Goal: Task Accomplishment & Management: Use online tool/utility

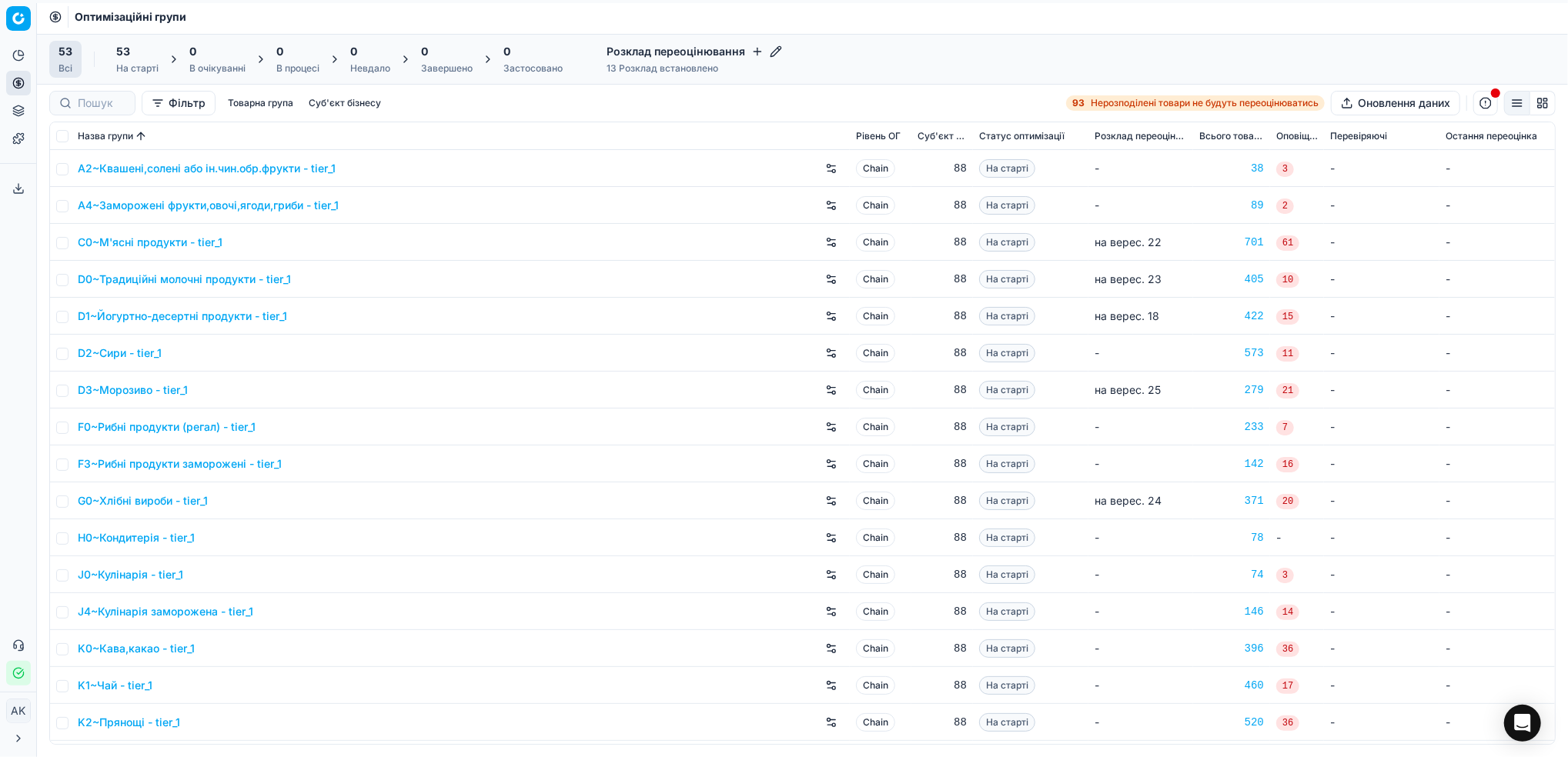
scroll to position [103, 0]
click at [91, 98] on input at bounding box center [101, 103] width 48 height 16
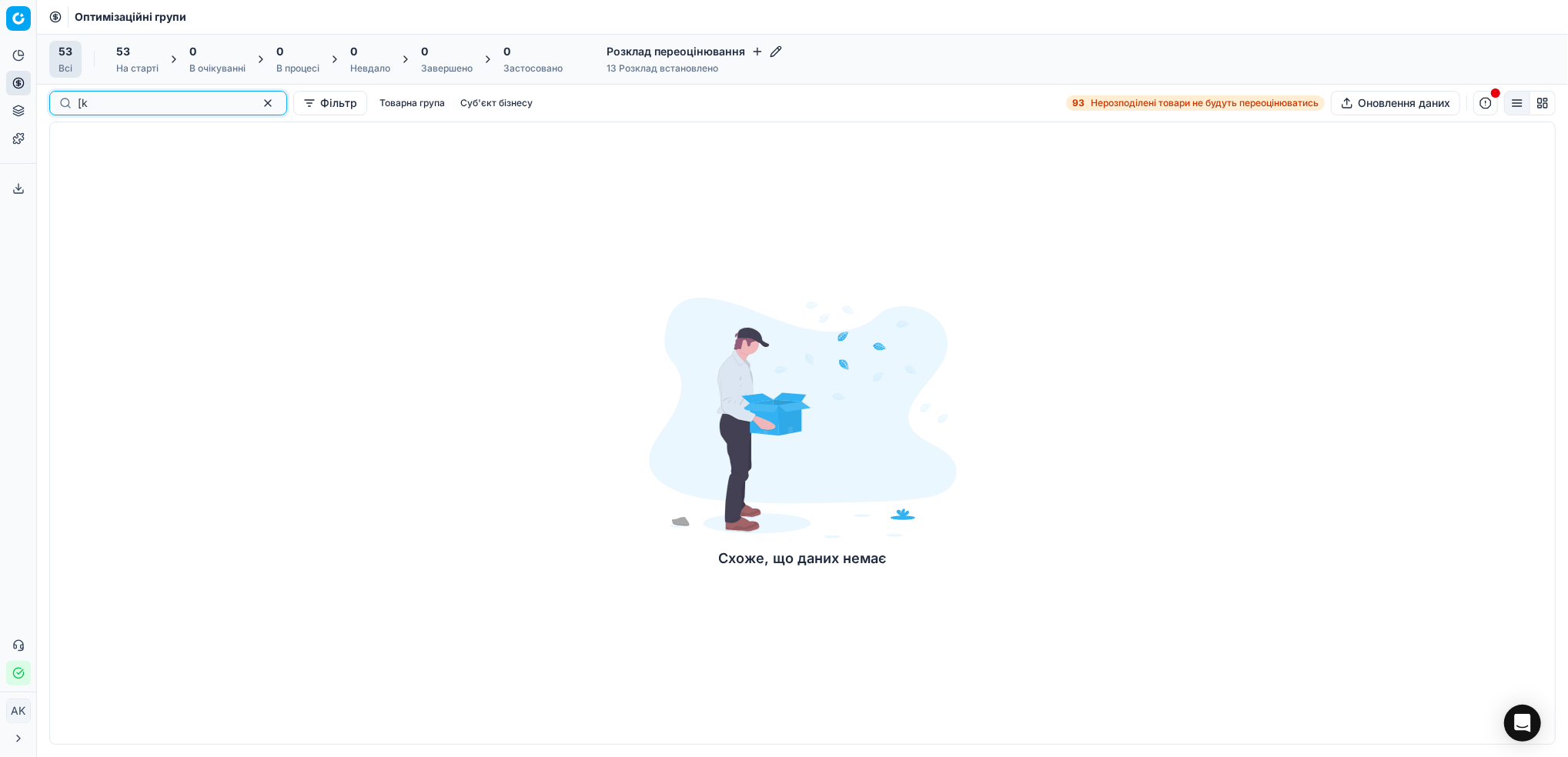
type input "["
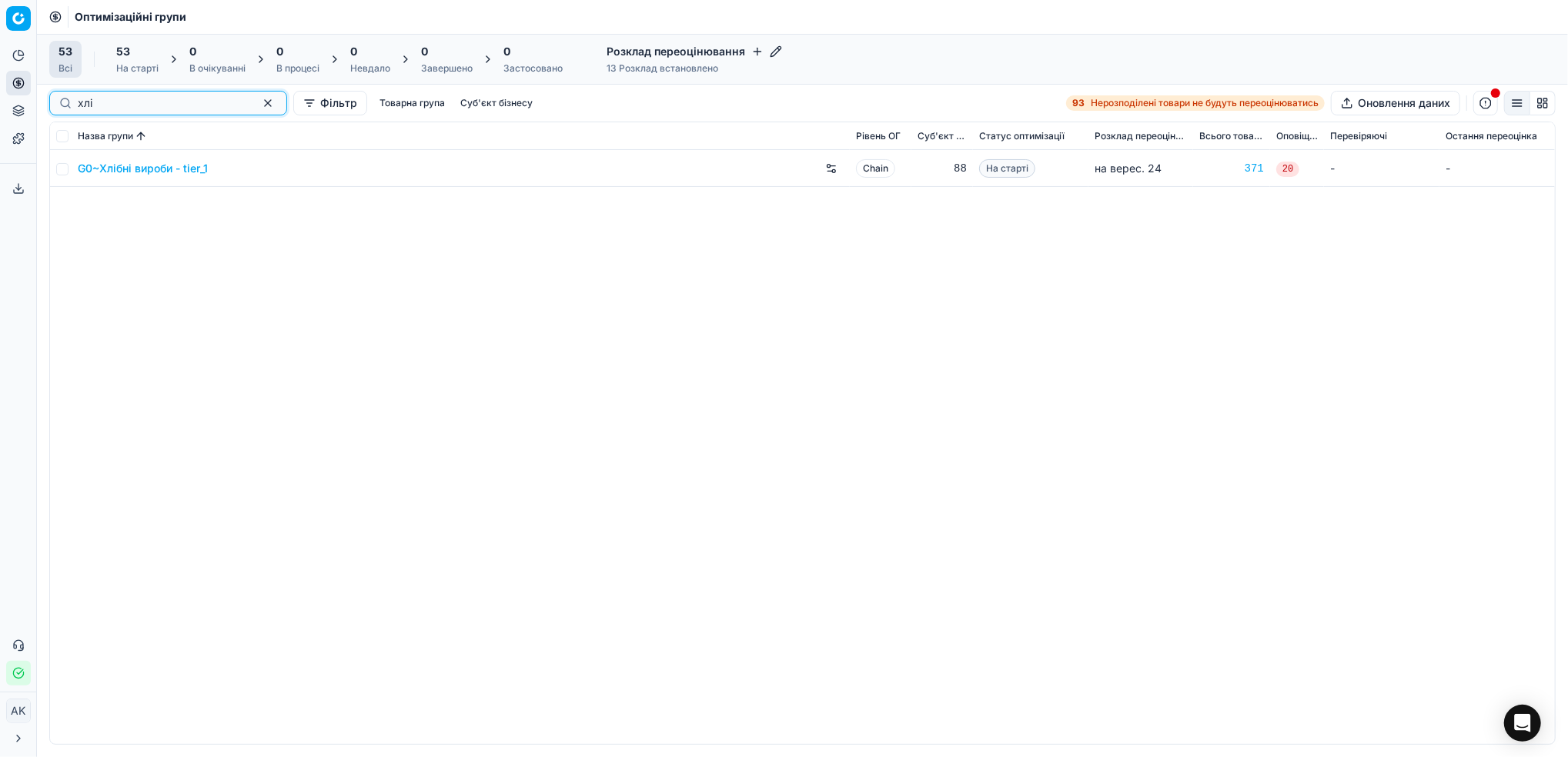
type input "хлі"
click at [64, 168] on input "checkbox" at bounding box center [62, 169] width 12 height 12
checkbox input "true"
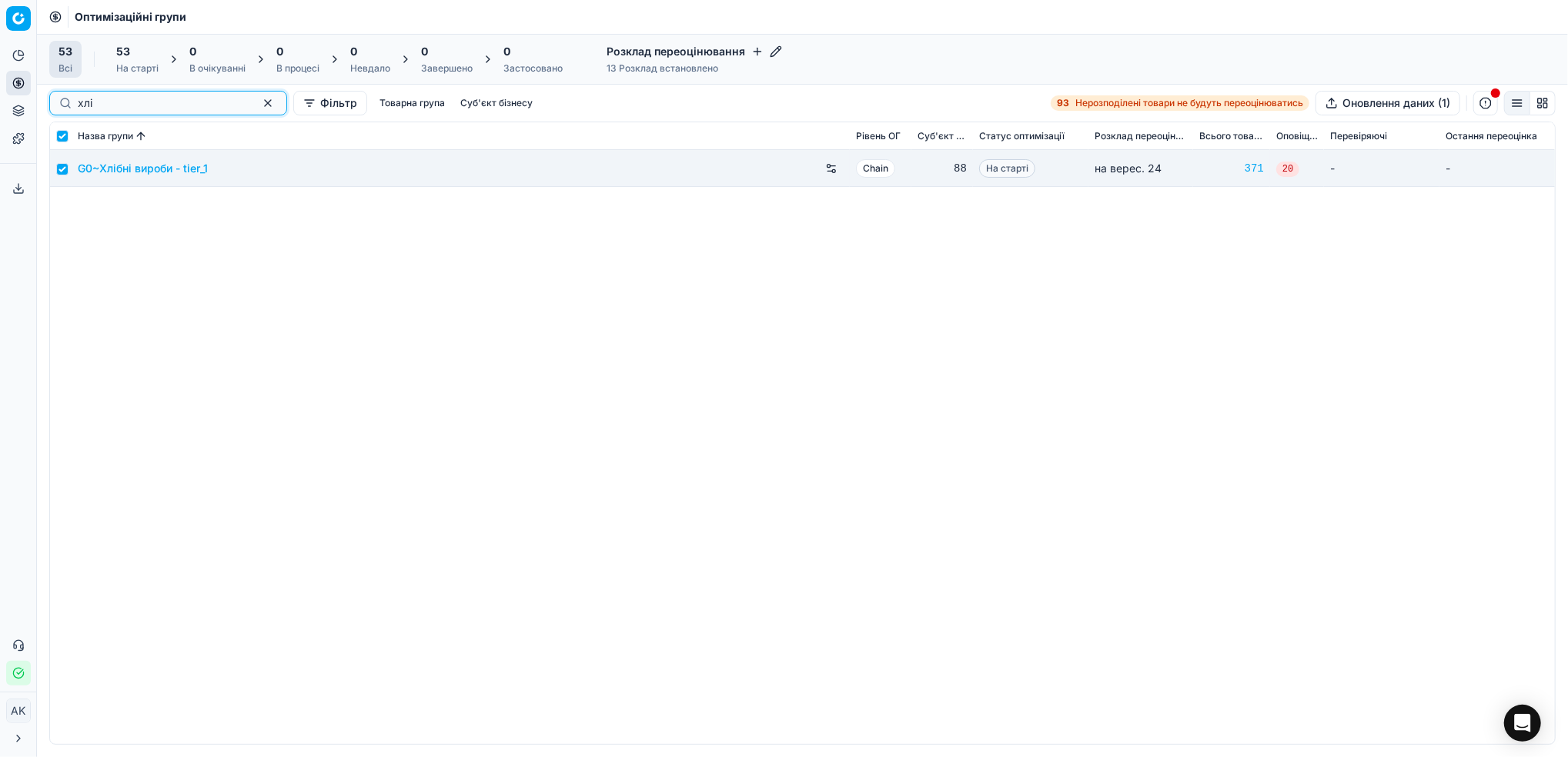
click at [258, 108] on button "button" at bounding box center [268, 103] width 19 height 19
checkbox input "false"
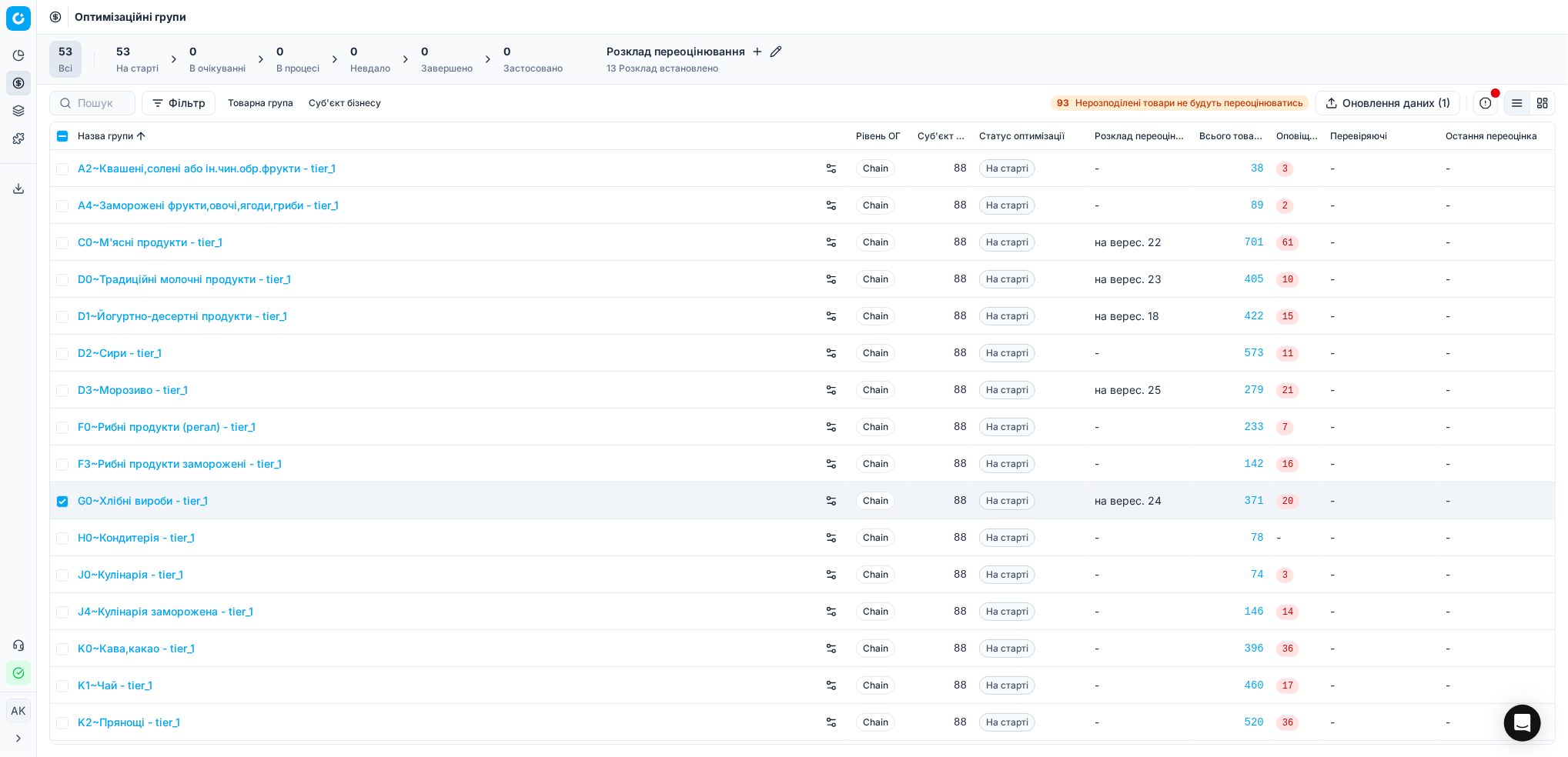
click at [74, 98] on div at bounding box center [92, 103] width 86 height 24
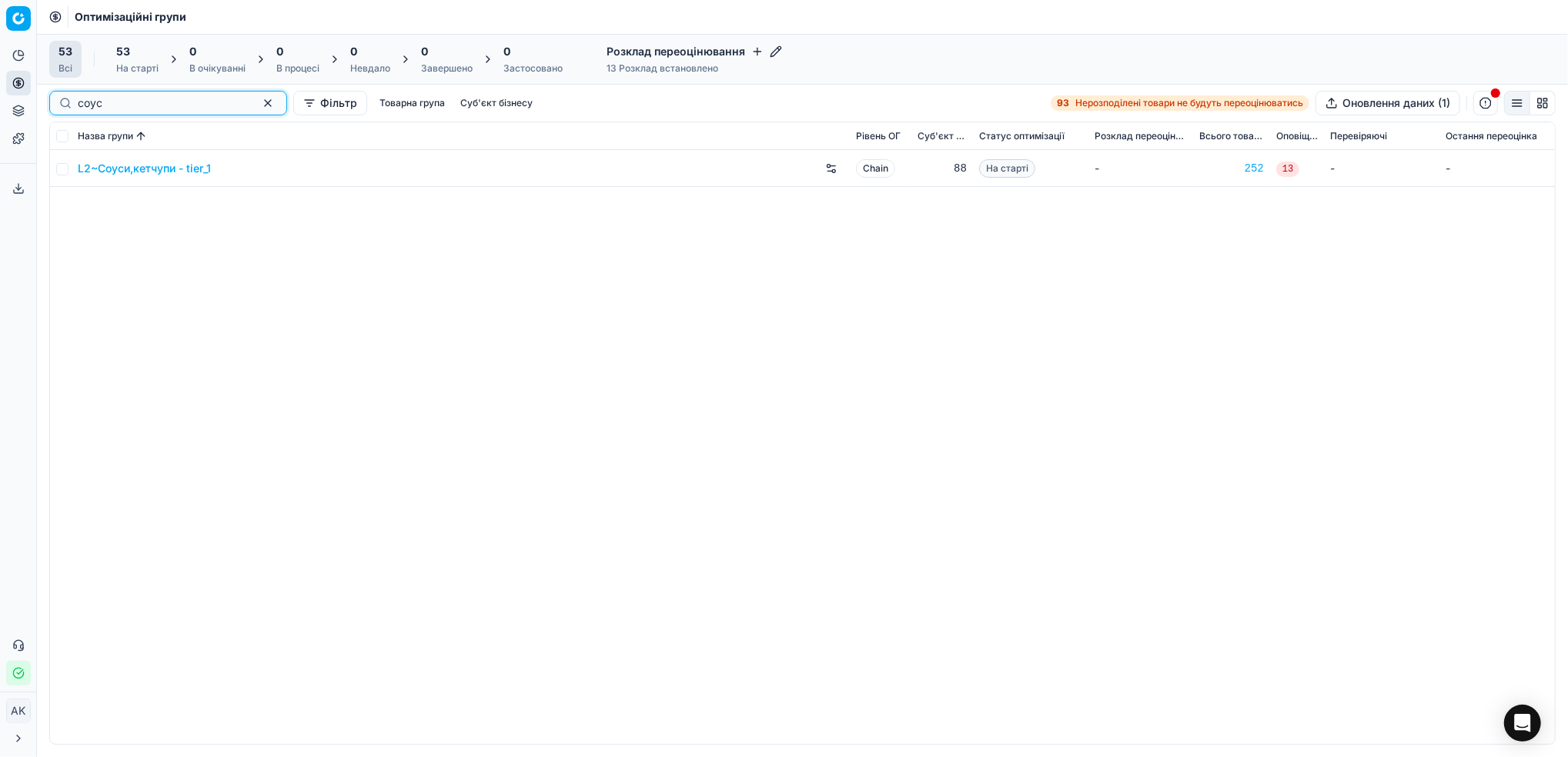
type input "соус"
click at [65, 172] on input "checkbox" at bounding box center [62, 169] width 12 height 12
checkbox input "true"
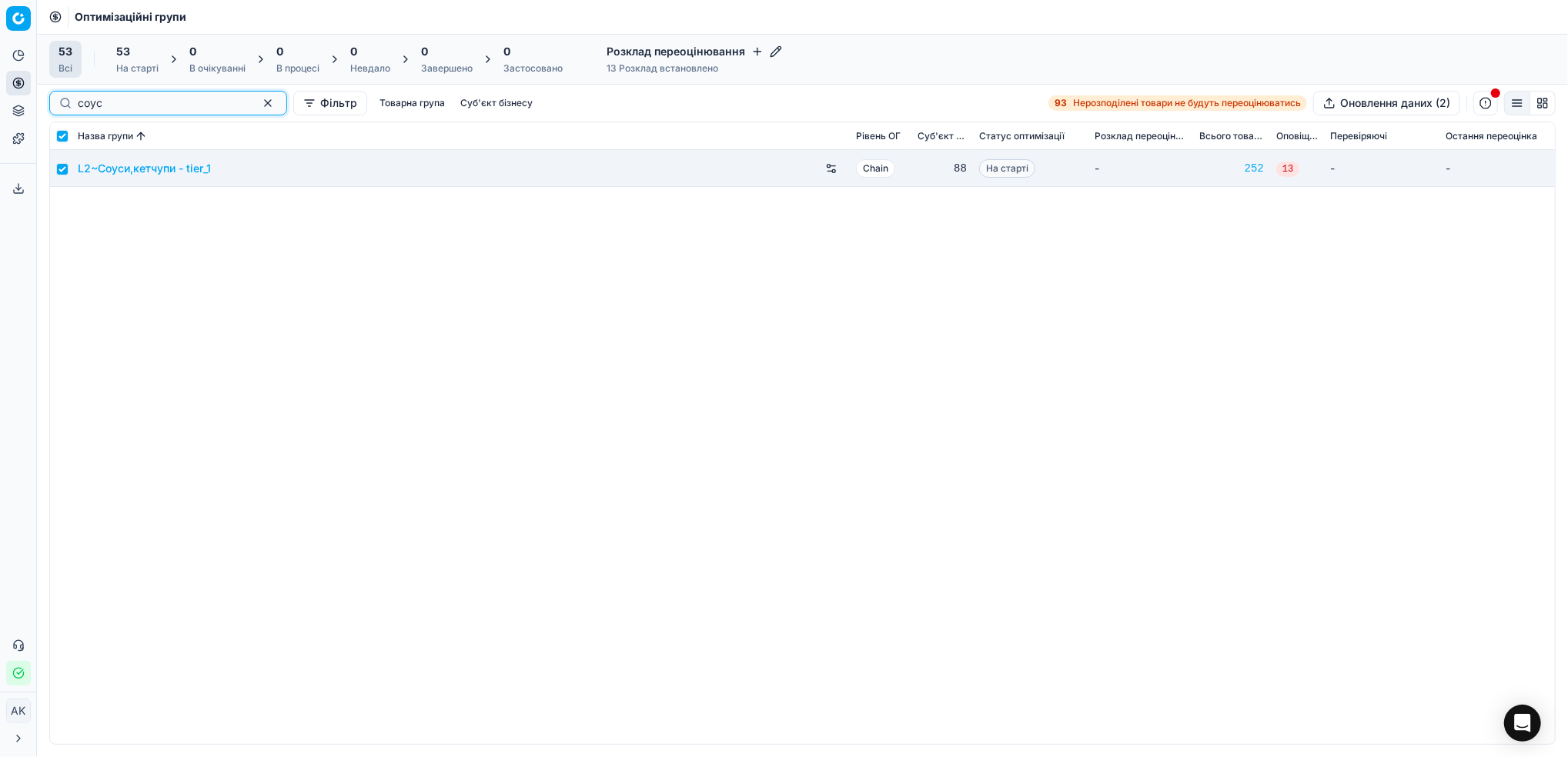
click at [258, 104] on button "button" at bounding box center [268, 103] width 19 height 19
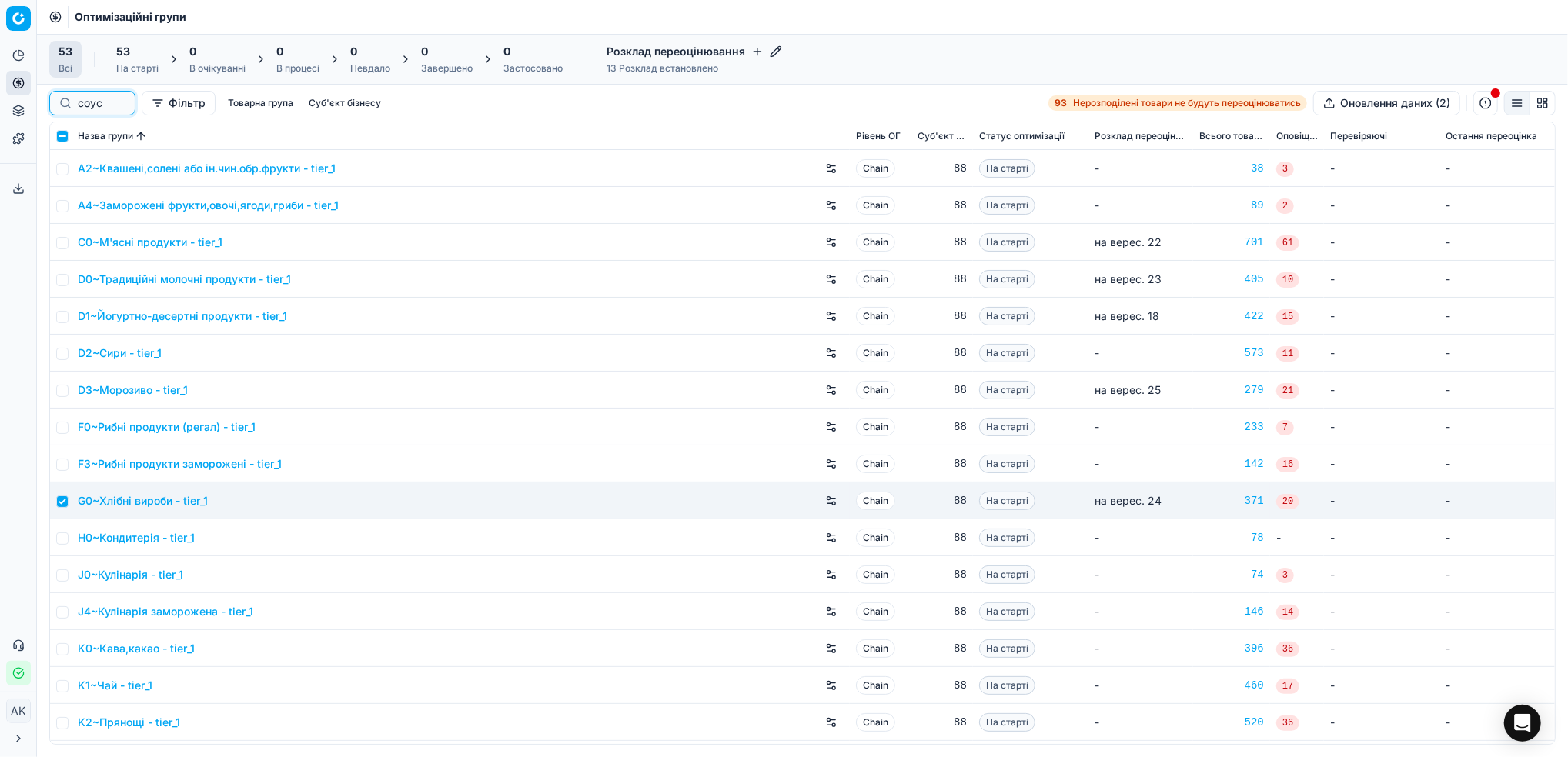
checkbox input "false"
click at [93, 104] on input at bounding box center [101, 103] width 48 height 16
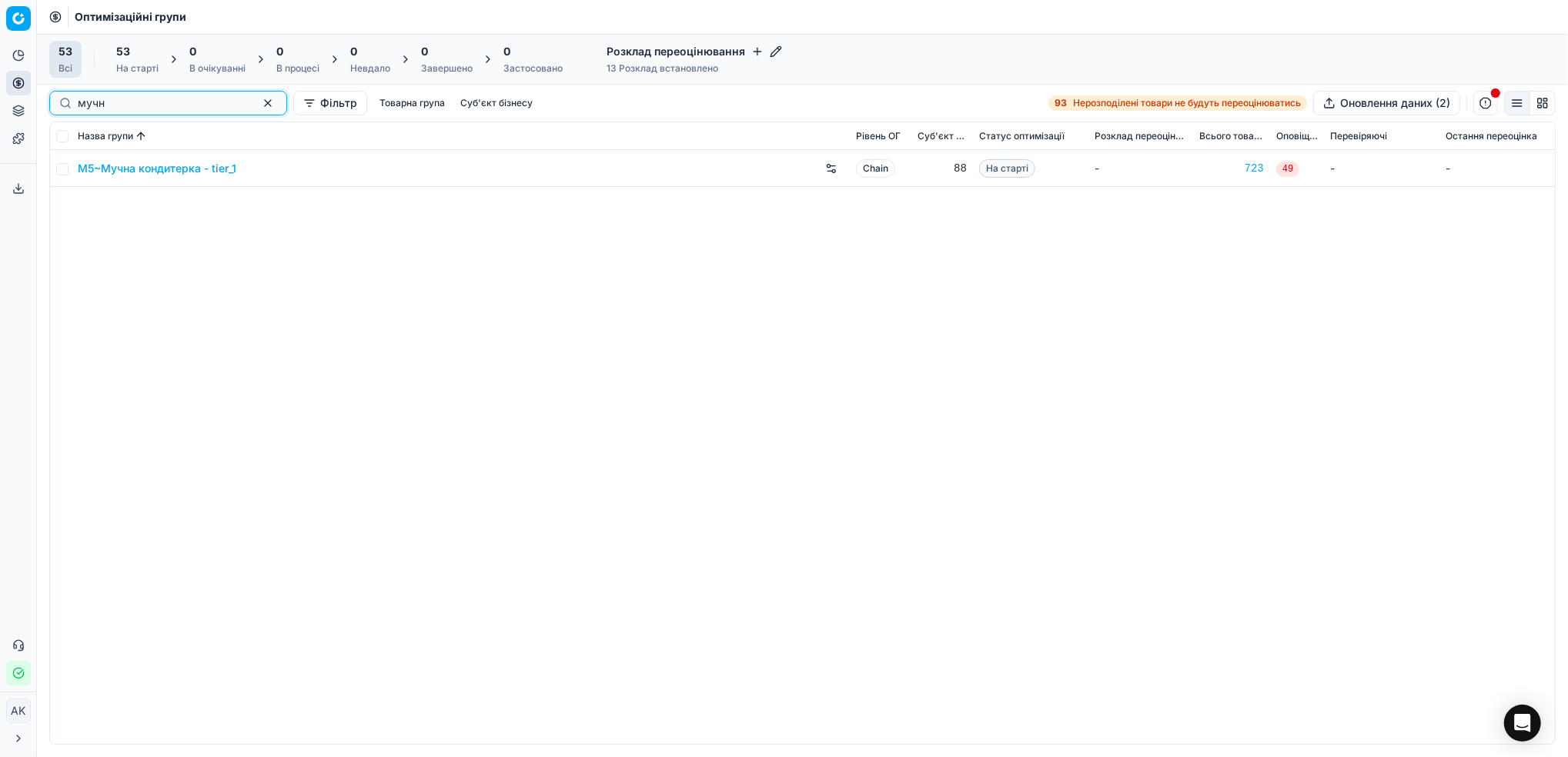
type input "мучн"
click at [64, 172] on input "checkbox" at bounding box center [62, 169] width 12 height 12
checkbox input "true"
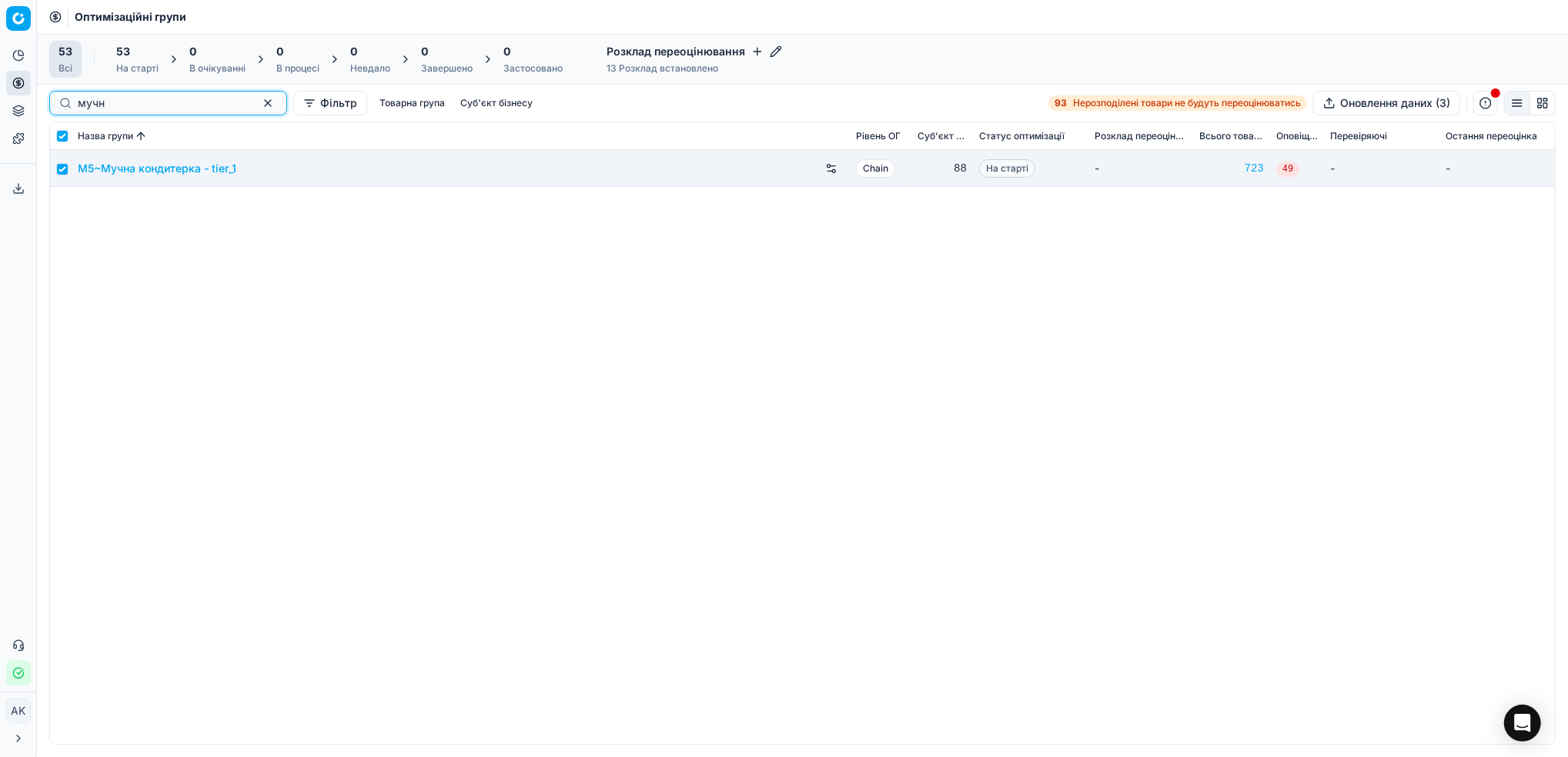
click at [258, 111] on button "button" at bounding box center [268, 103] width 19 height 19
checkbox input "false"
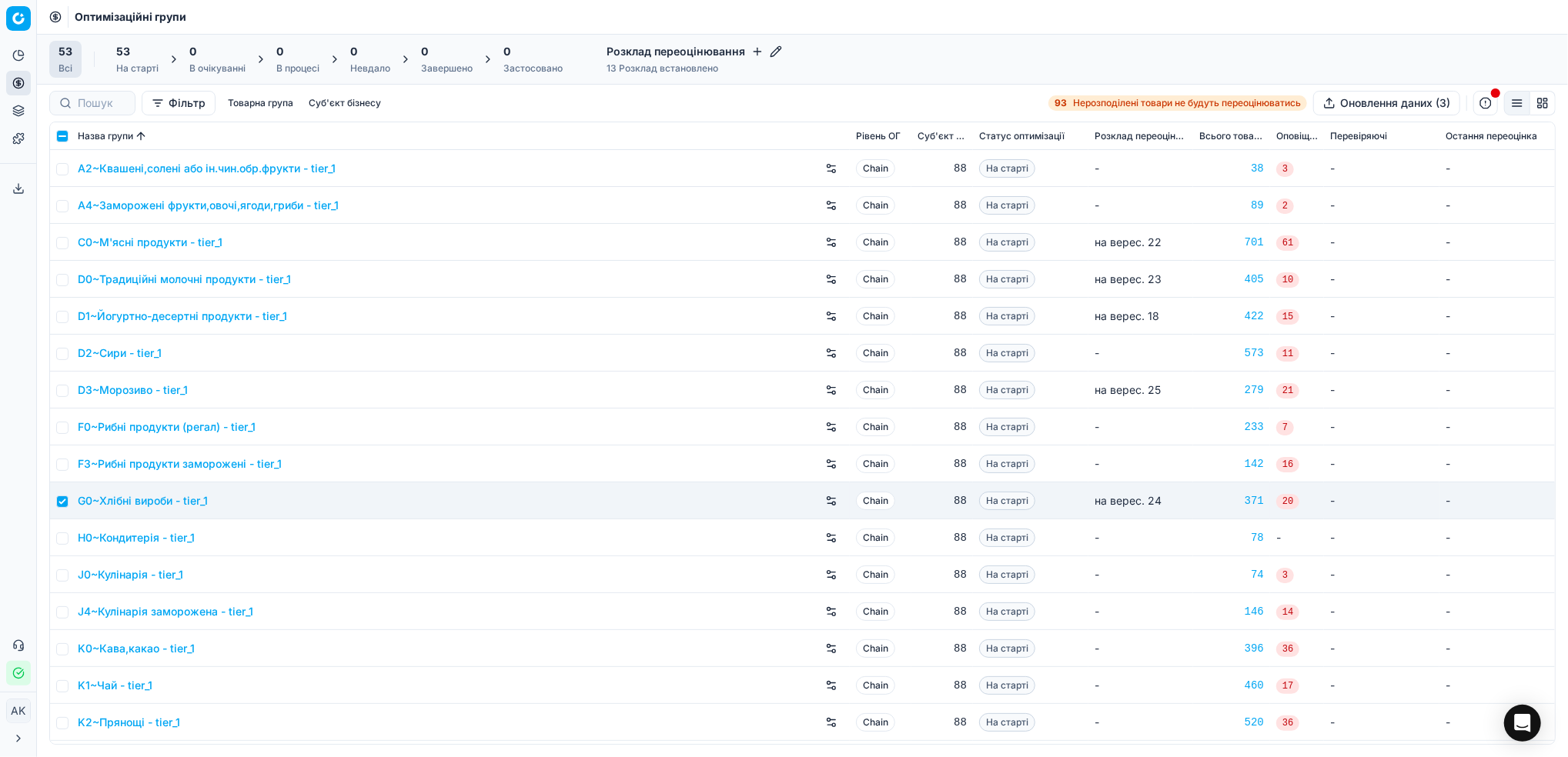
click at [137, 61] on div "53 На старті" at bounding box center [137, 59] width 42 height 31
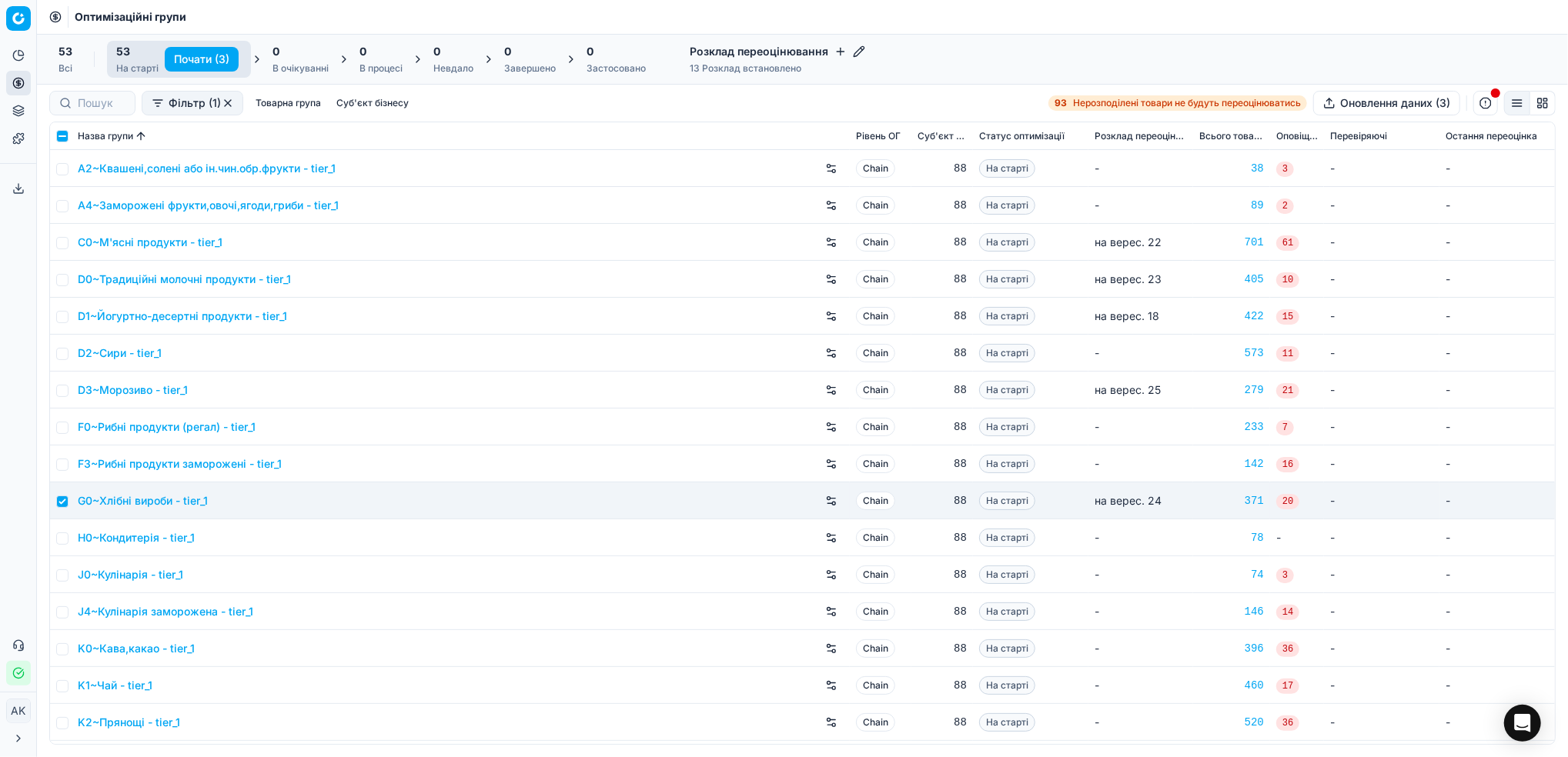
click at [197, 55] on button "Почати (3)" at bounding box center [201, 59] width 74 height 24
checkbox input "false"
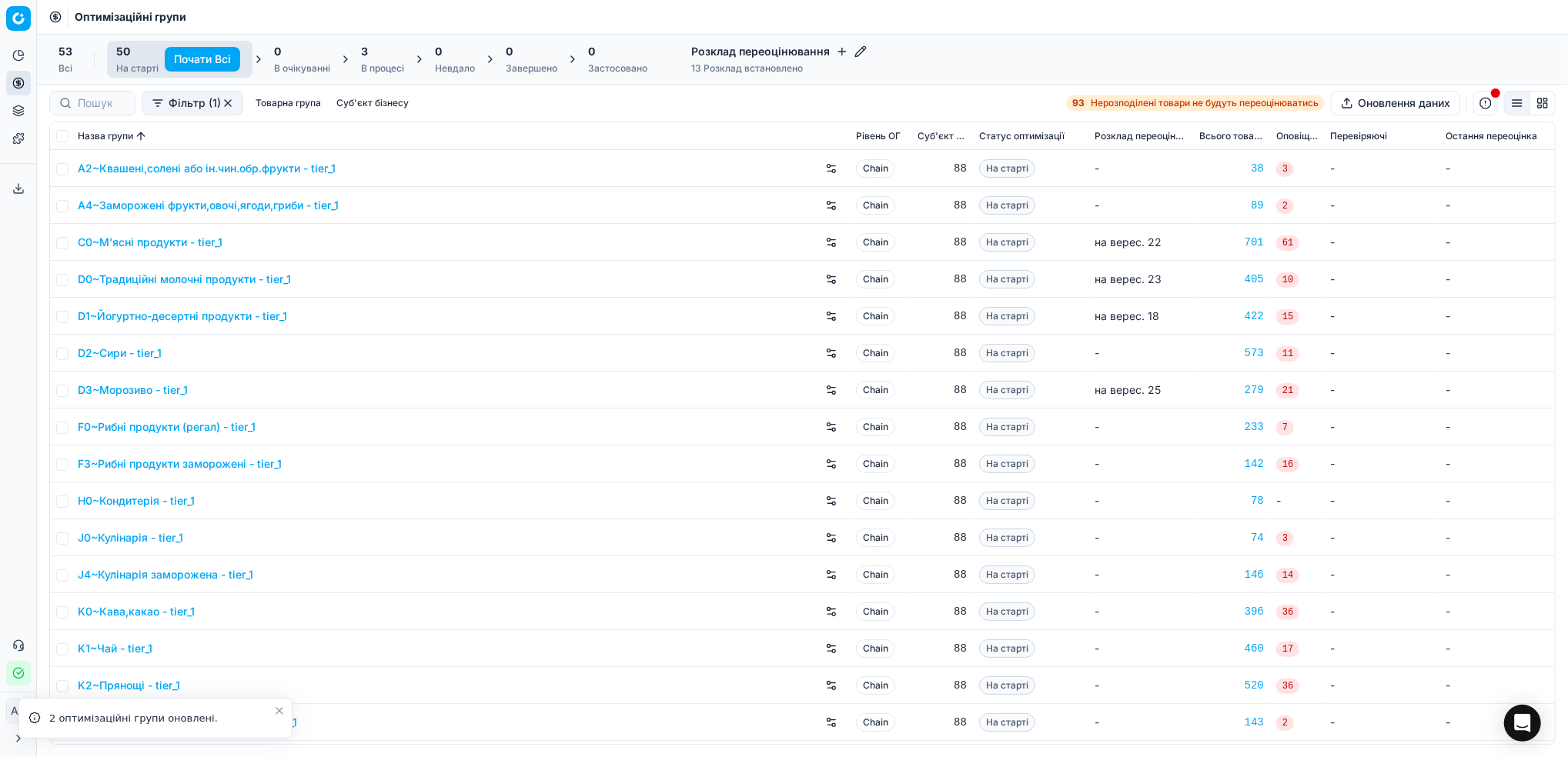
click at [377, 69] on div "В процесі" at bounding box center [382, 68] width 43 height 12
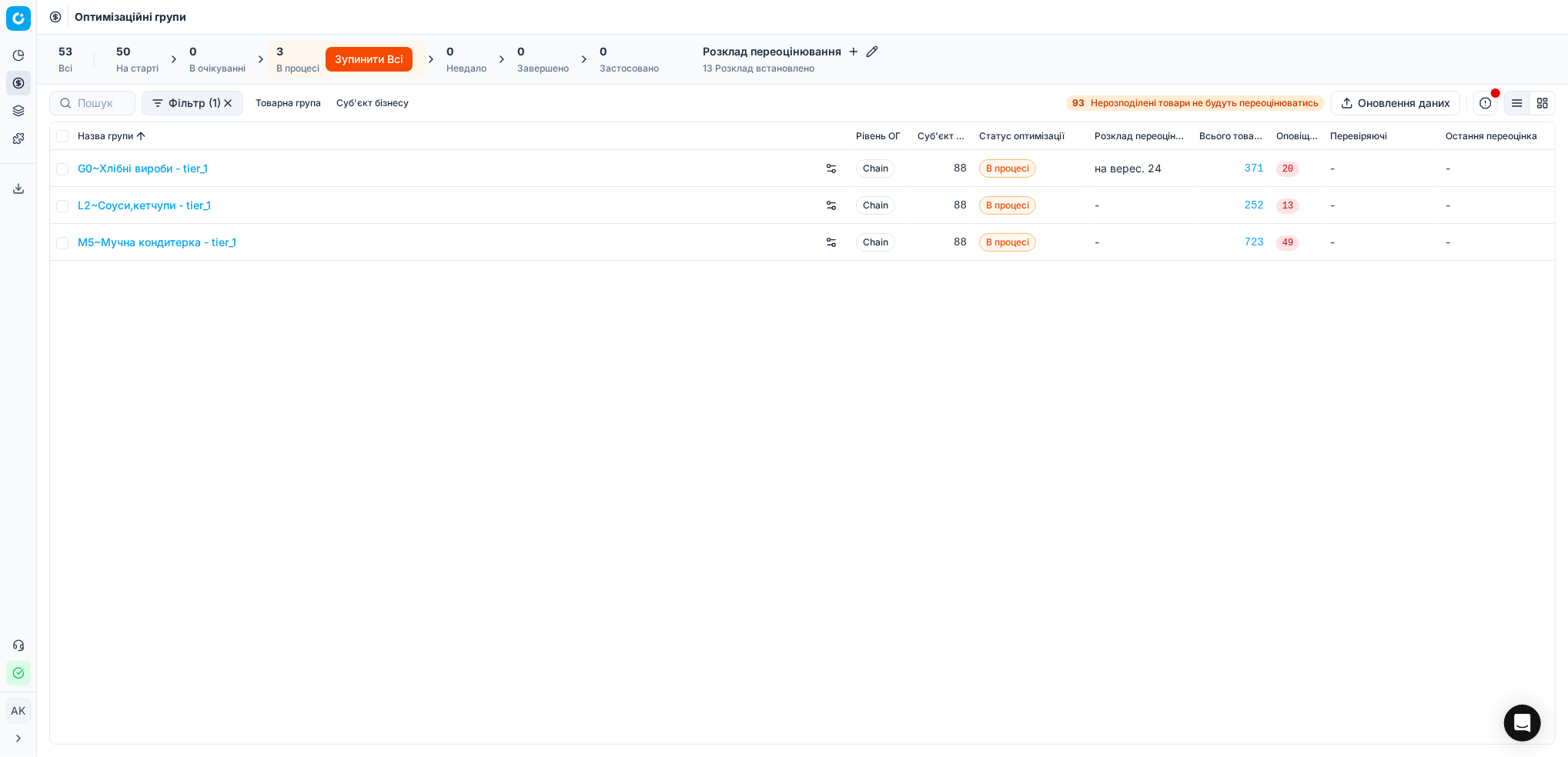
click at [117, 64] on div "На старті" at bounding box center [137, 68] width 42 height 12
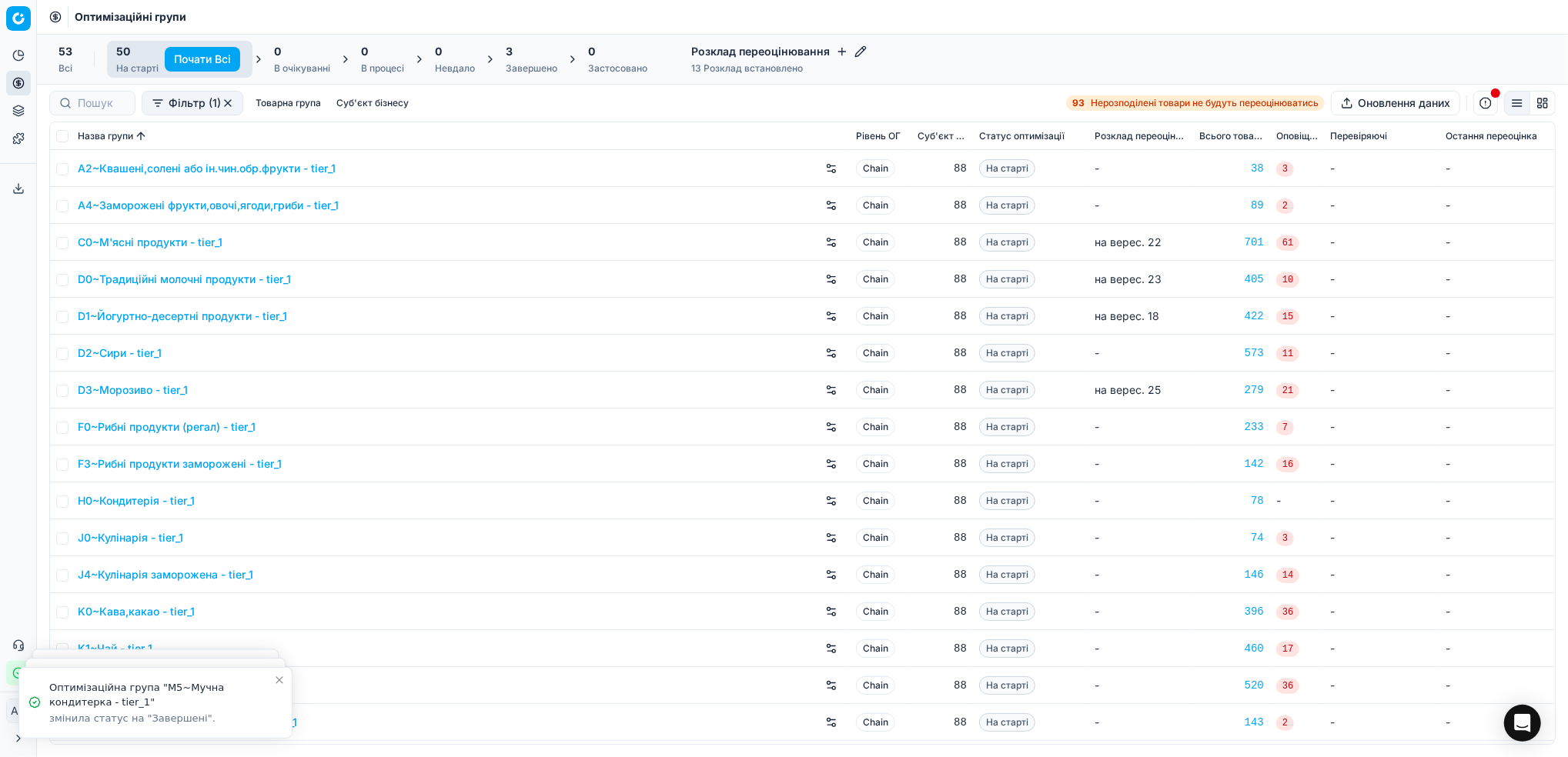
click at [528, 64] on div "Завершено" at bounding box center [530, 68] width 51 height 12
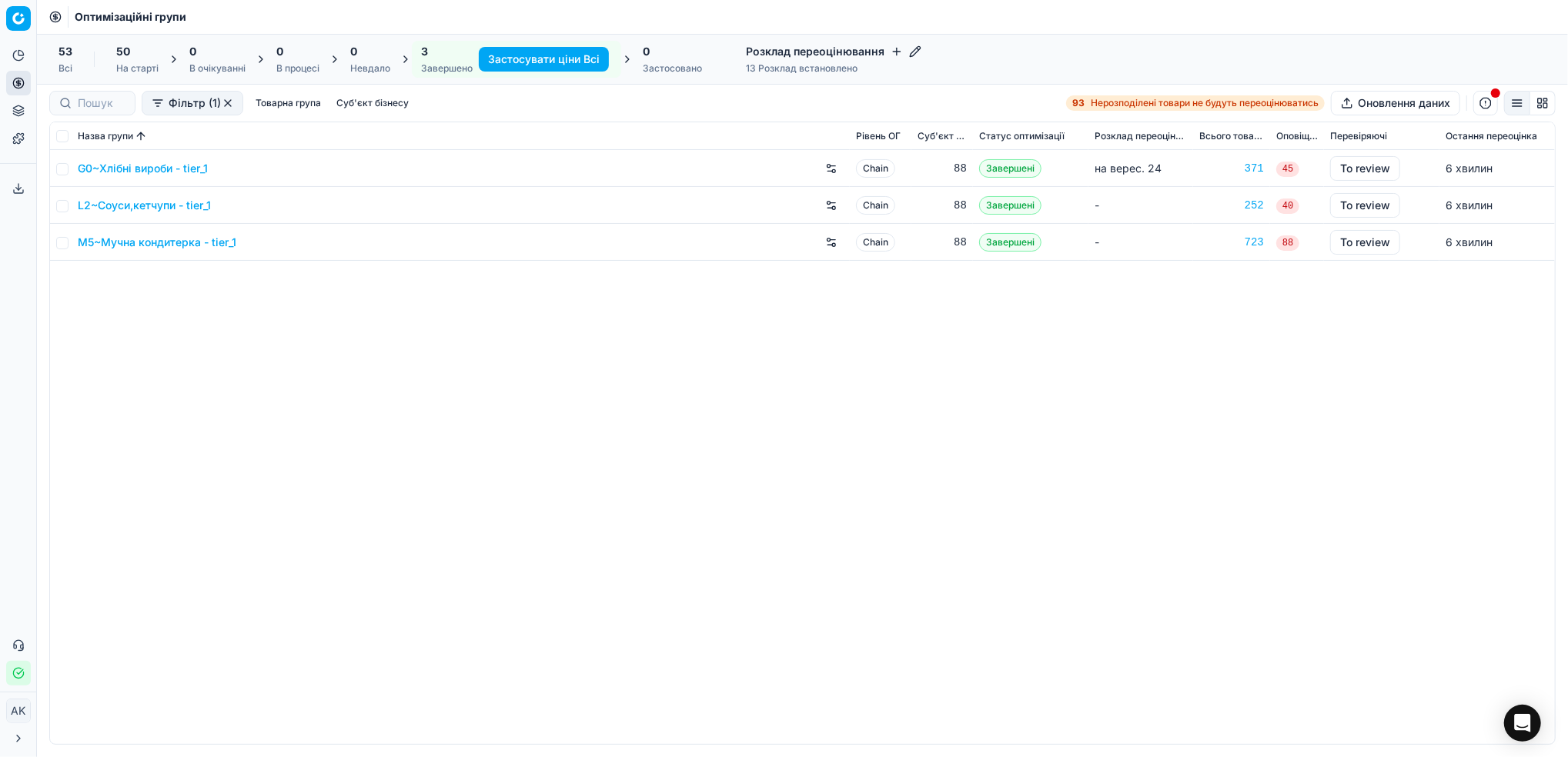
click at [226, 103] on button "button" at bounding box center [227, 103] width 12 height 12
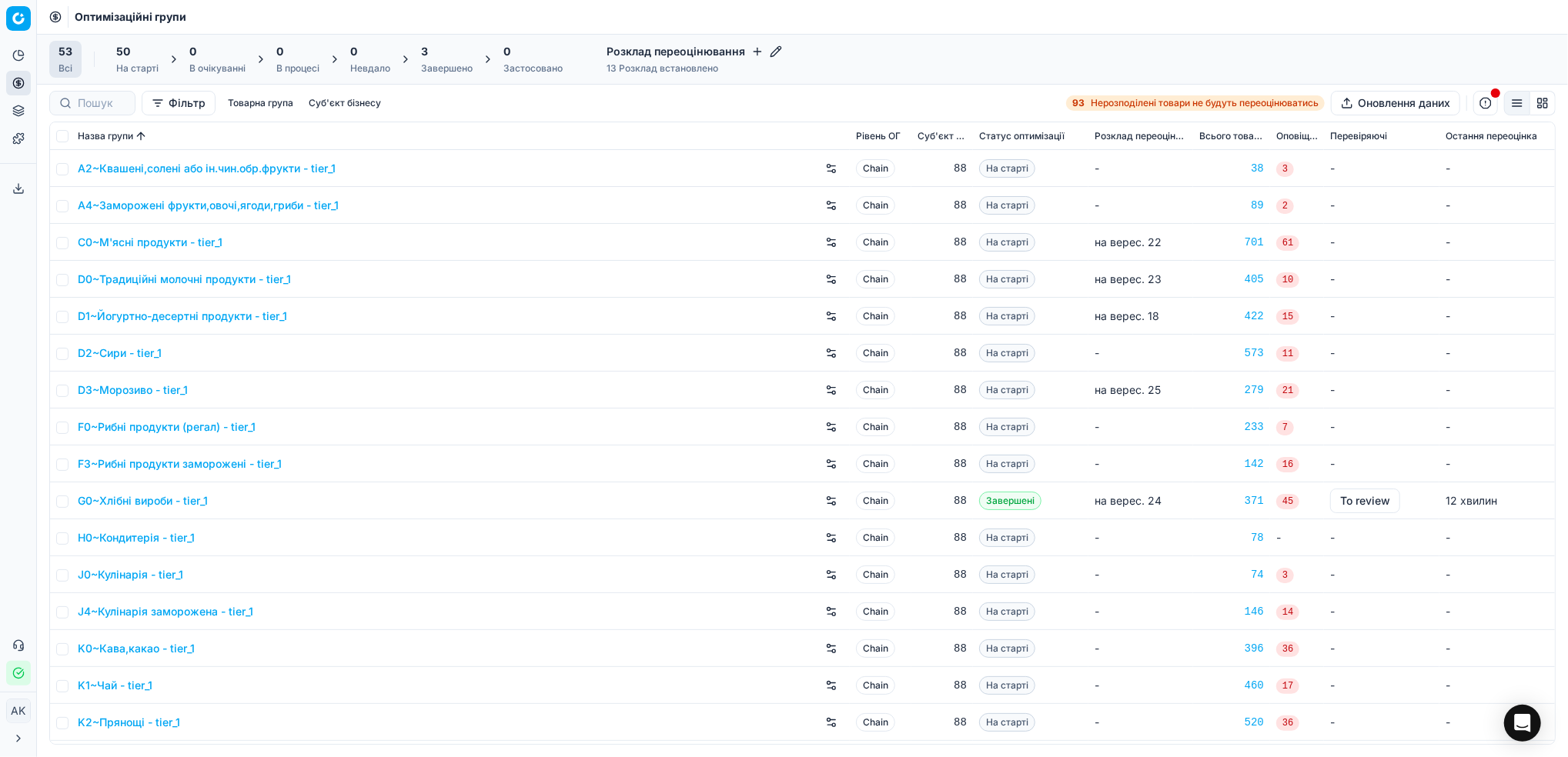
click at [76, 101] on div at bounding box center [92, 103] width 86 height 24
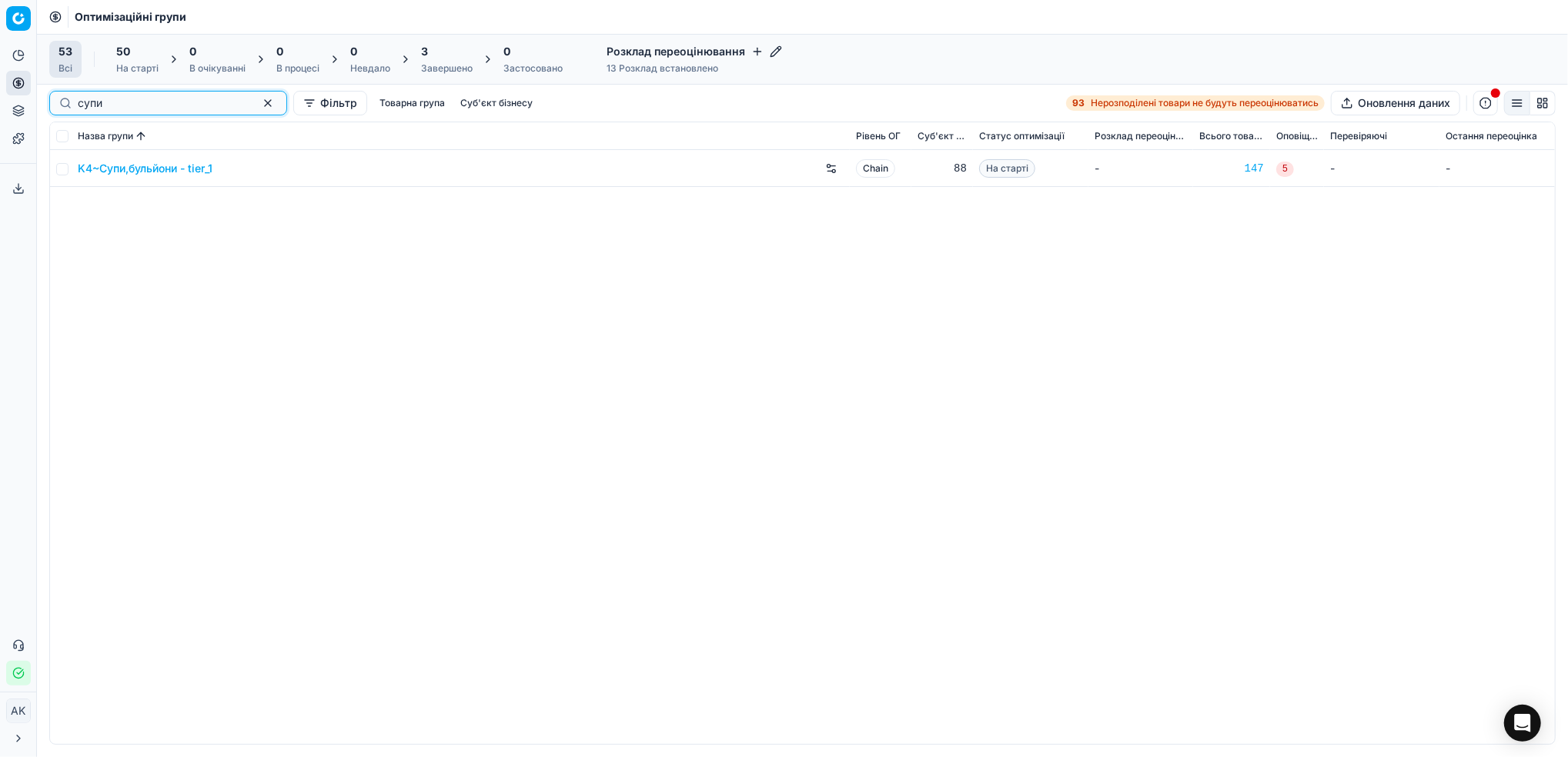
type input "супи"
click at [62, 167] on input "checkbox" at bounding box center [62, 169] width 12 height 12
checkbox input "true"
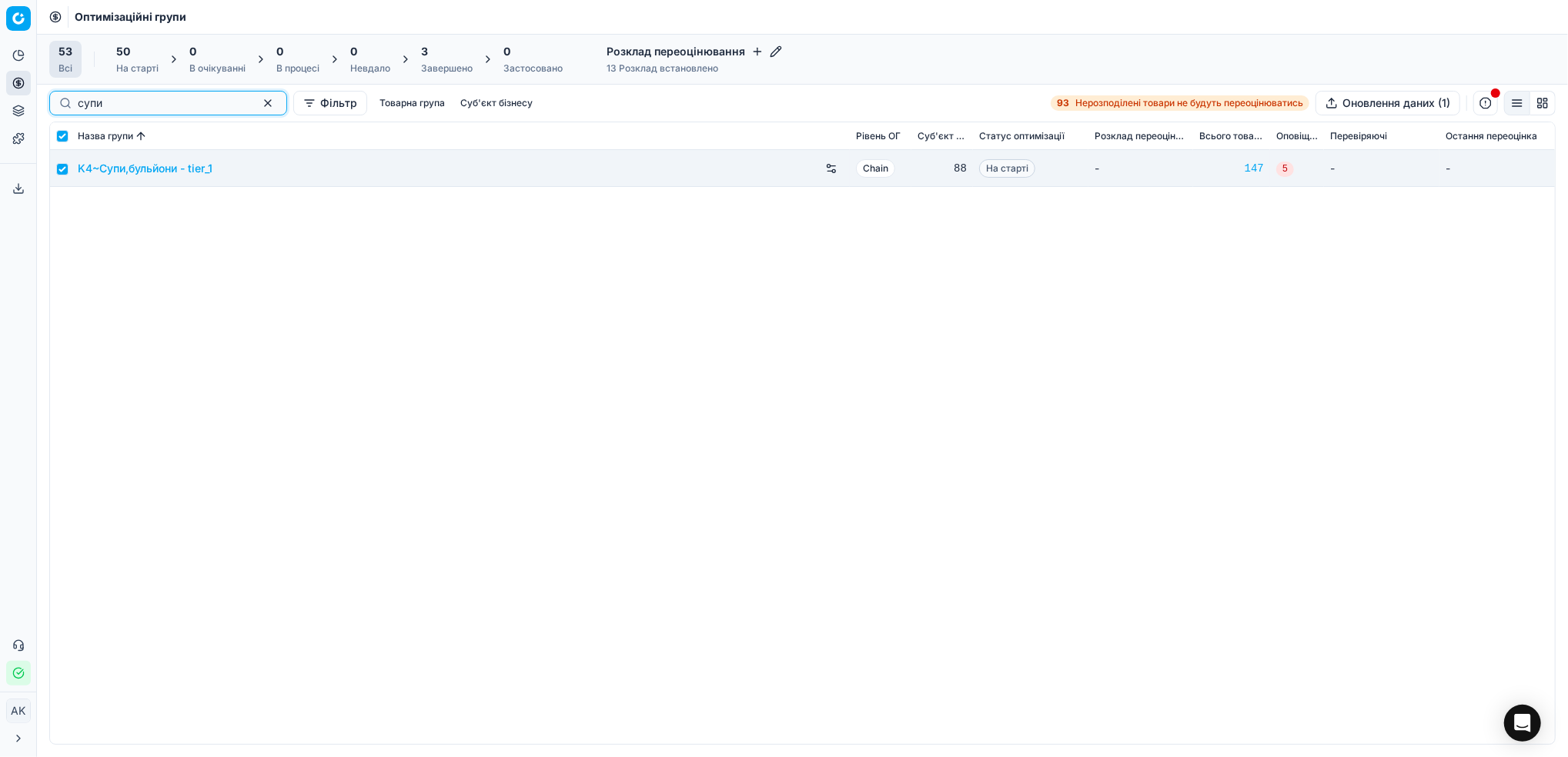
click at [258, 101] on button "button" at bounding box center [268, 103] width 19 height 19
checkbox input "false"
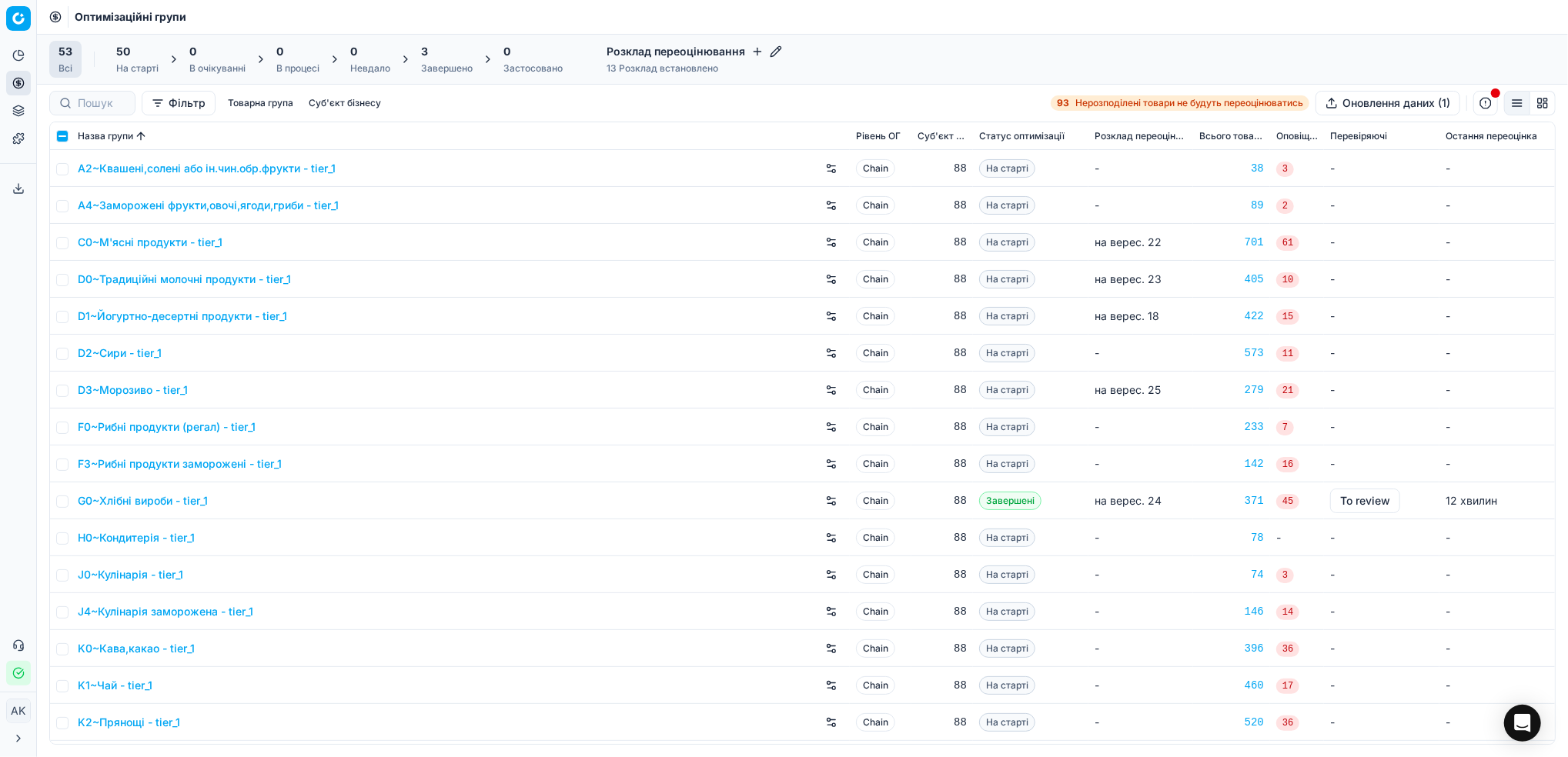
click at [150, 68] on div "На старті" at bounding box center [137, 68] width 42 height 12
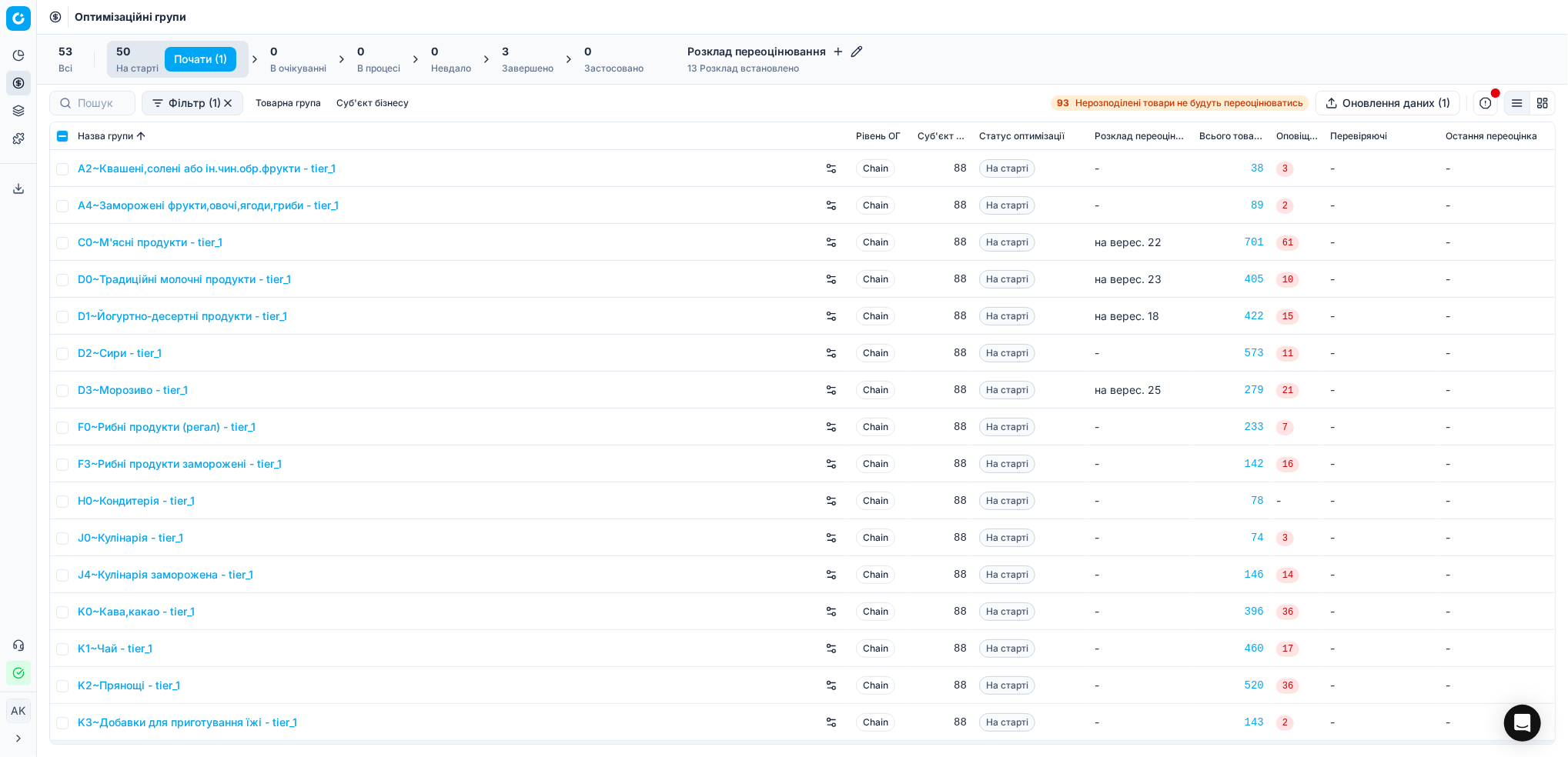
click at [198, 61] on button "Почати (1)" at bounding box center [200, 59] width 72 height 24
checkbox input "false"
click at [517, 74] on div "Завершено" at bounding box center [530, 68] width 51 height 12
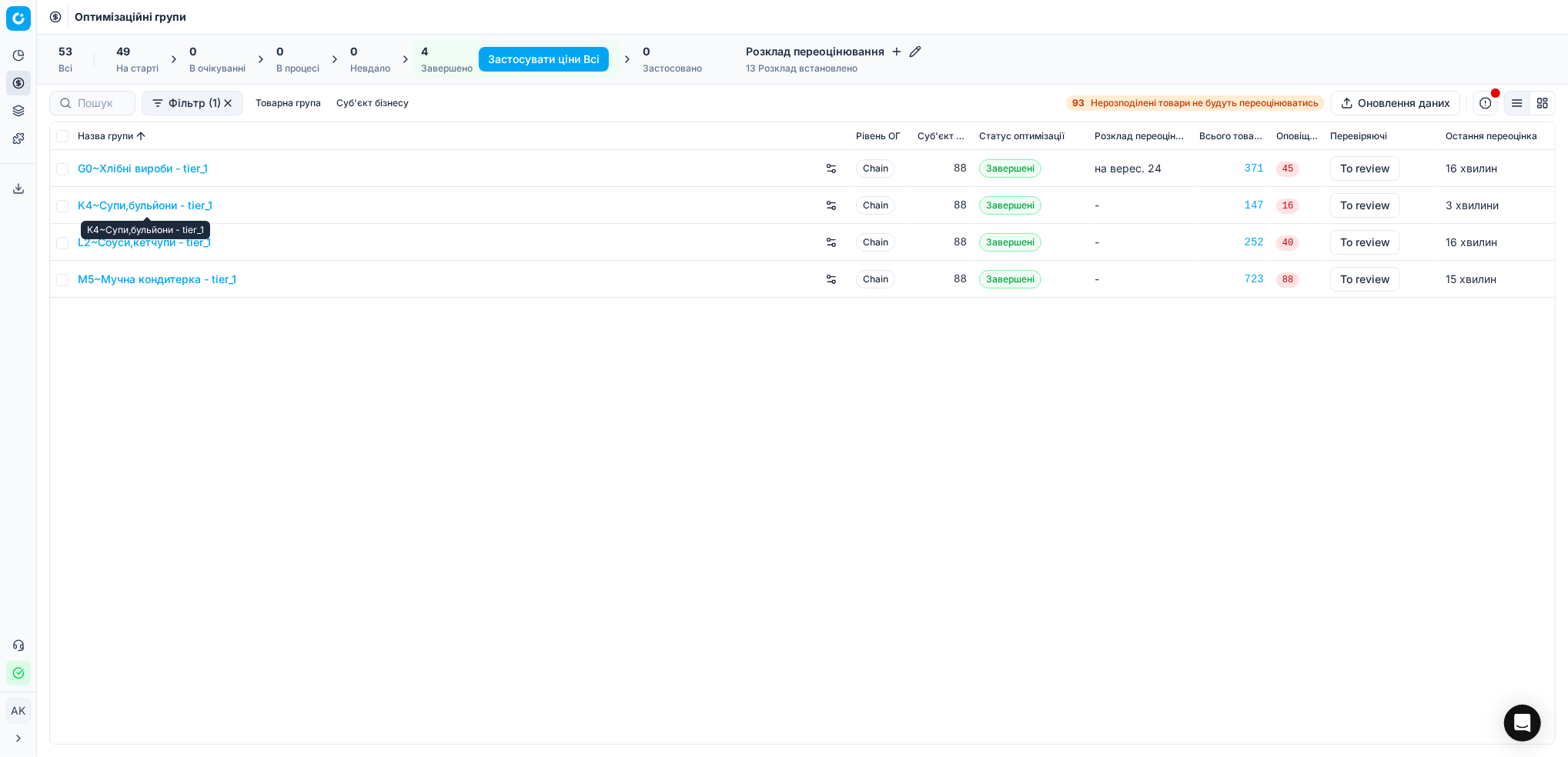
click at [126, 208] on link "K4~Супи,бульйони - tier_1" at bounding box center [144, 205] width 134 height 16
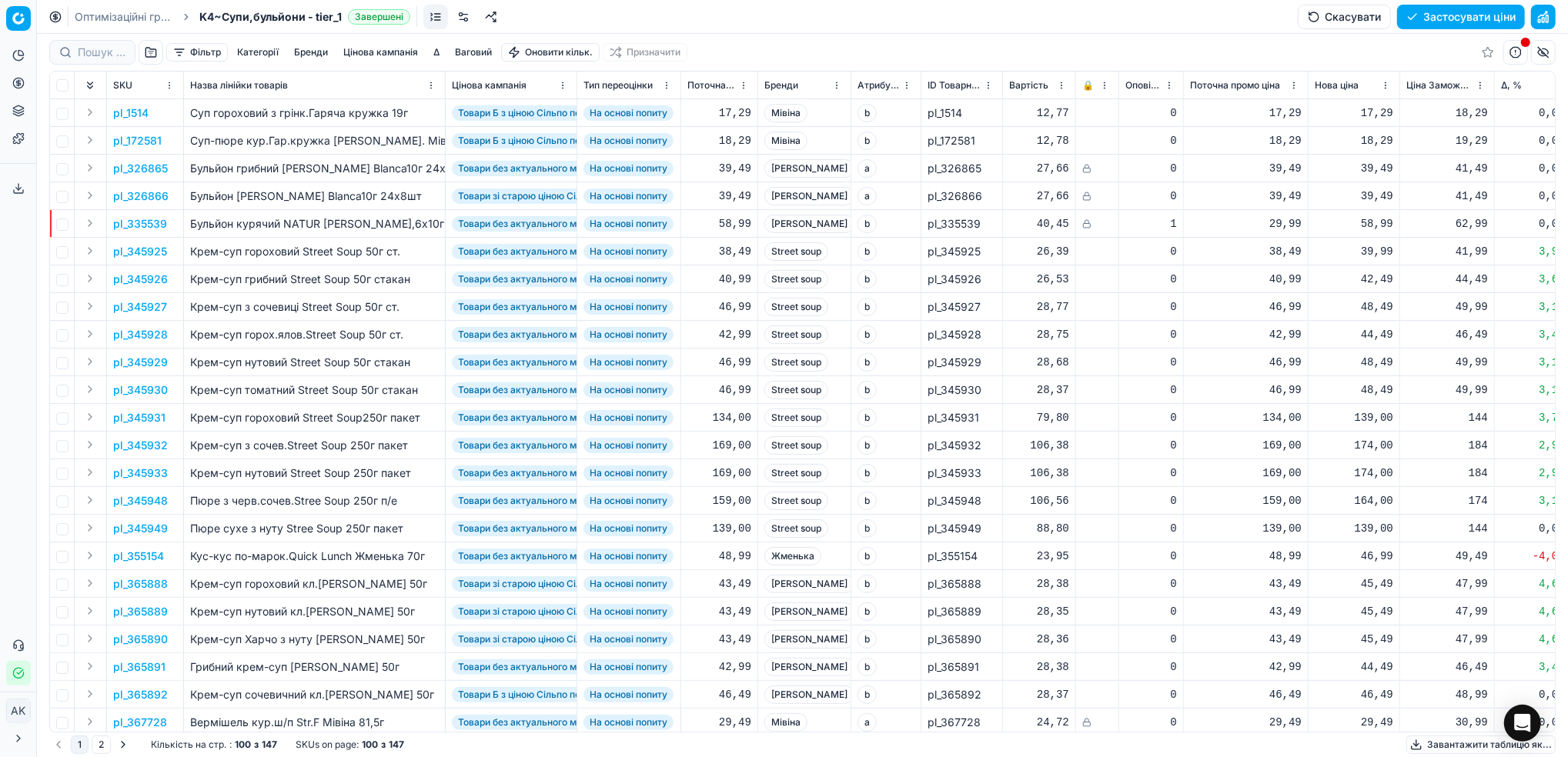
click at [205, 48] on button "Фільтр" at bounding box center [197, 52] width 62 height 19
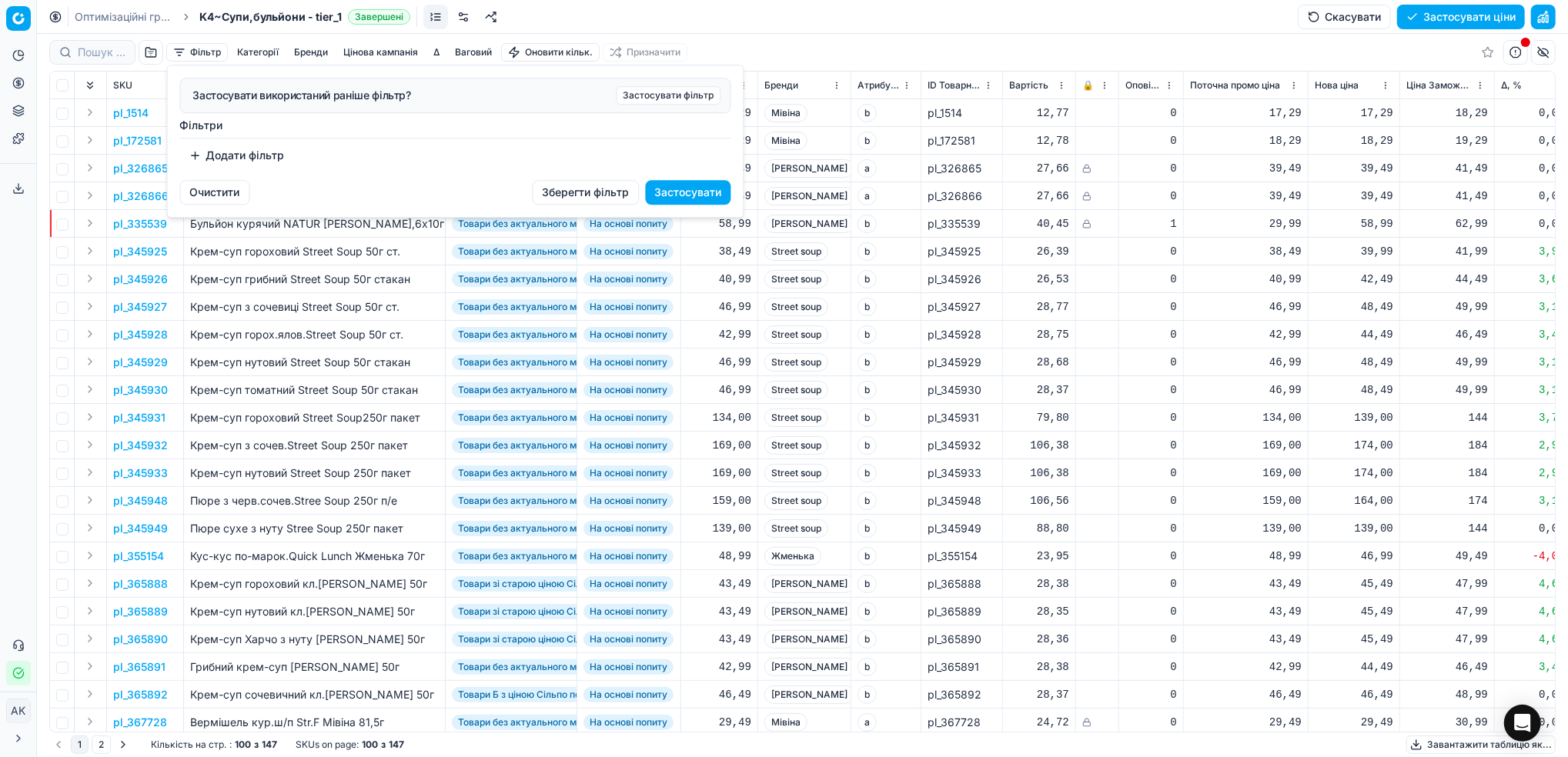
click at [231, 161] on button "Додати фільтр" at bounding box center [237, 156] width 114 height 24
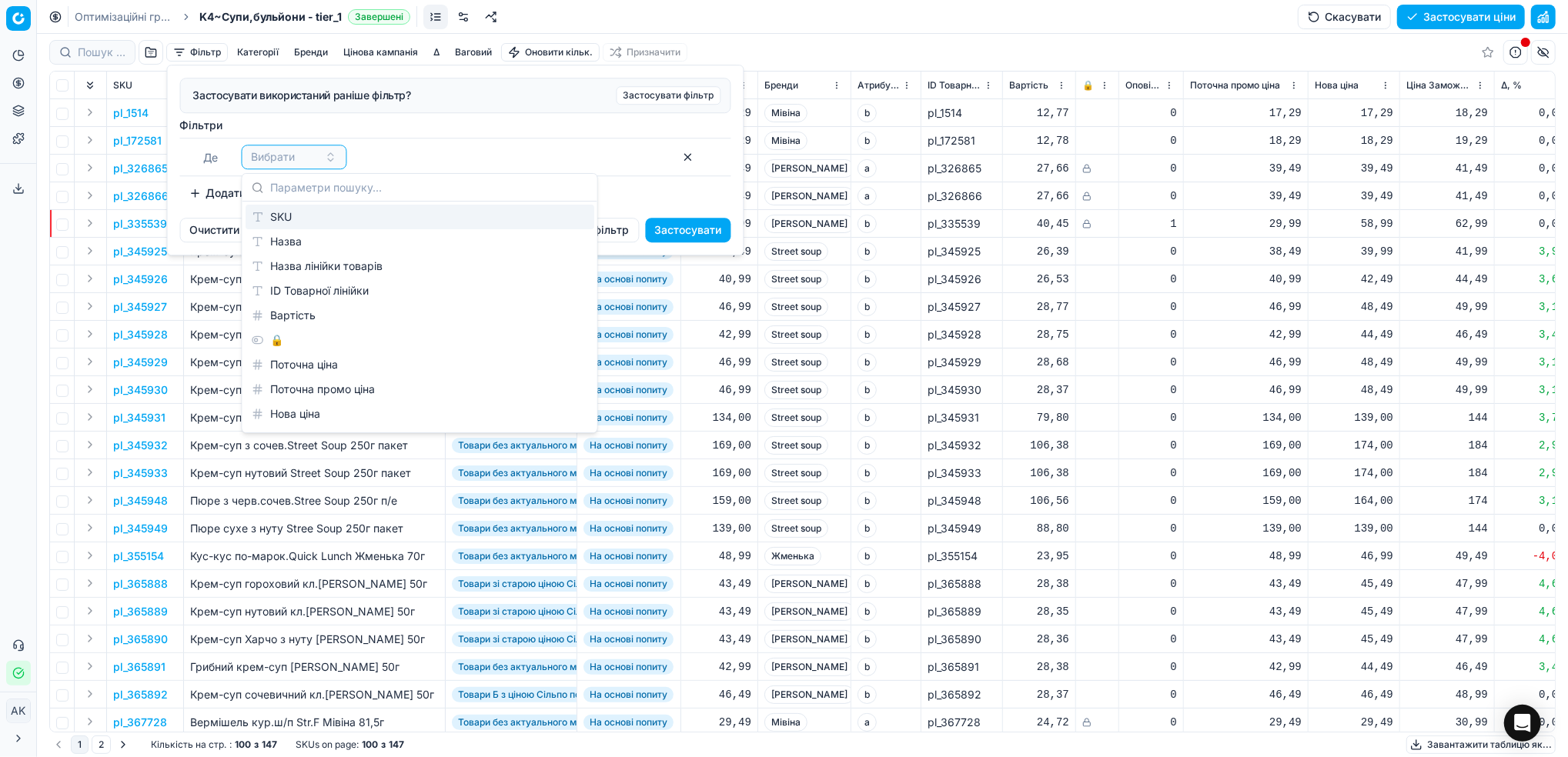
click at [264, 218] on div "SKU" at bounding box center [420, 217] width 349 height 24
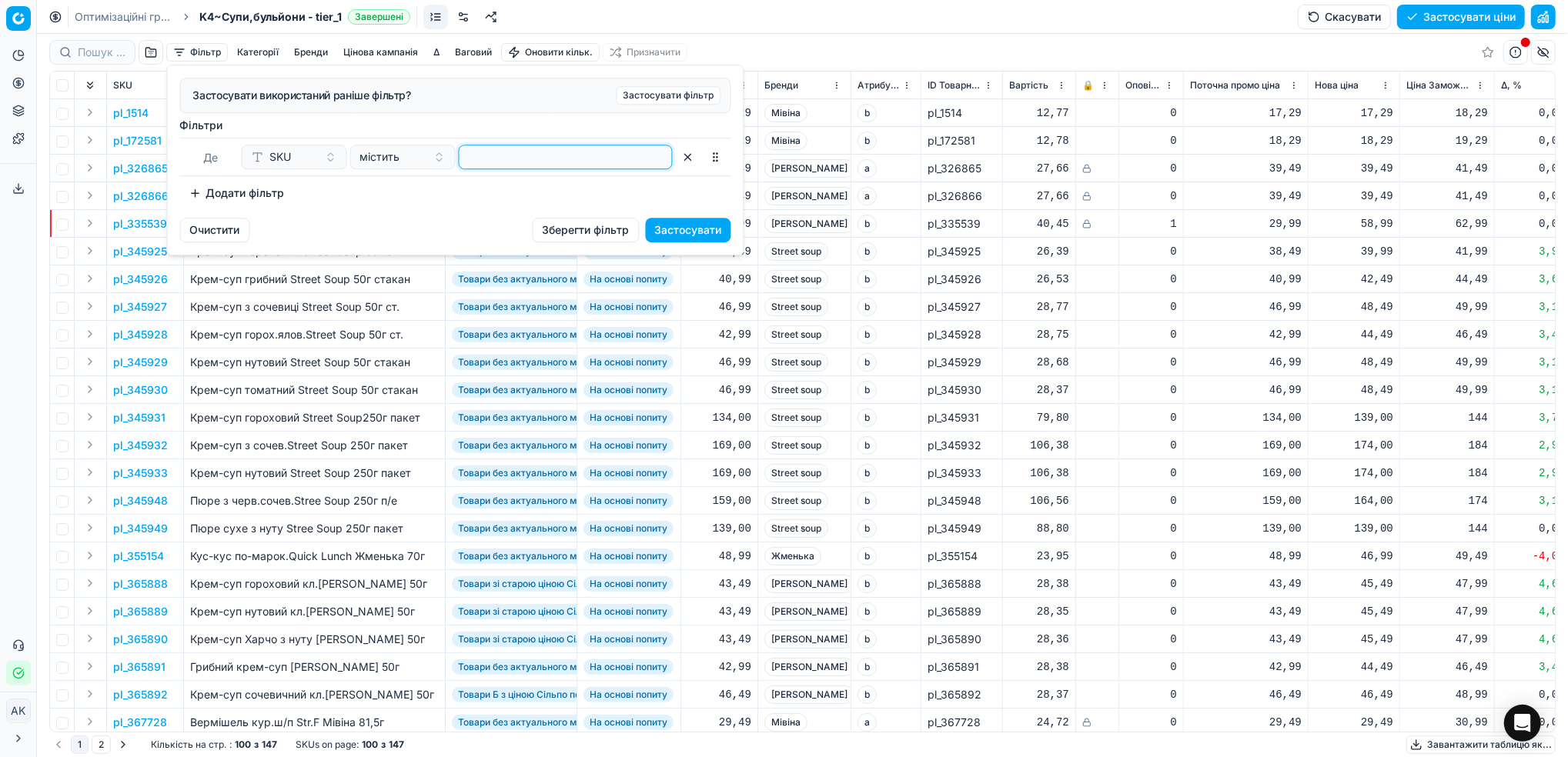
click at [495, 162] on input at bounding box center [566, 157] width 200 height 23
click at [695, 224] on button "Застосувати" at bounding box center [689, 230] width 86 height 24
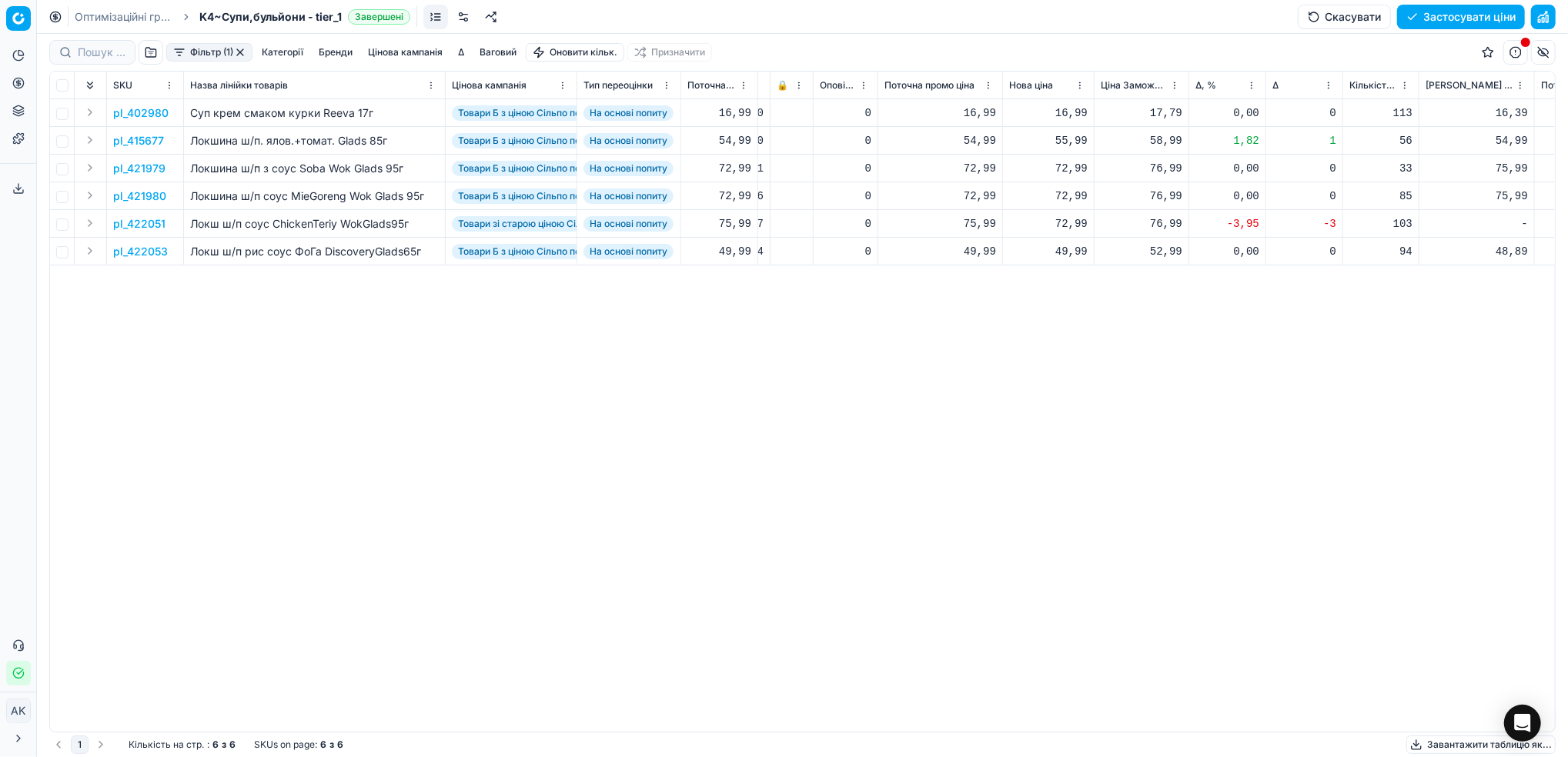
scroll to position [0, 325]
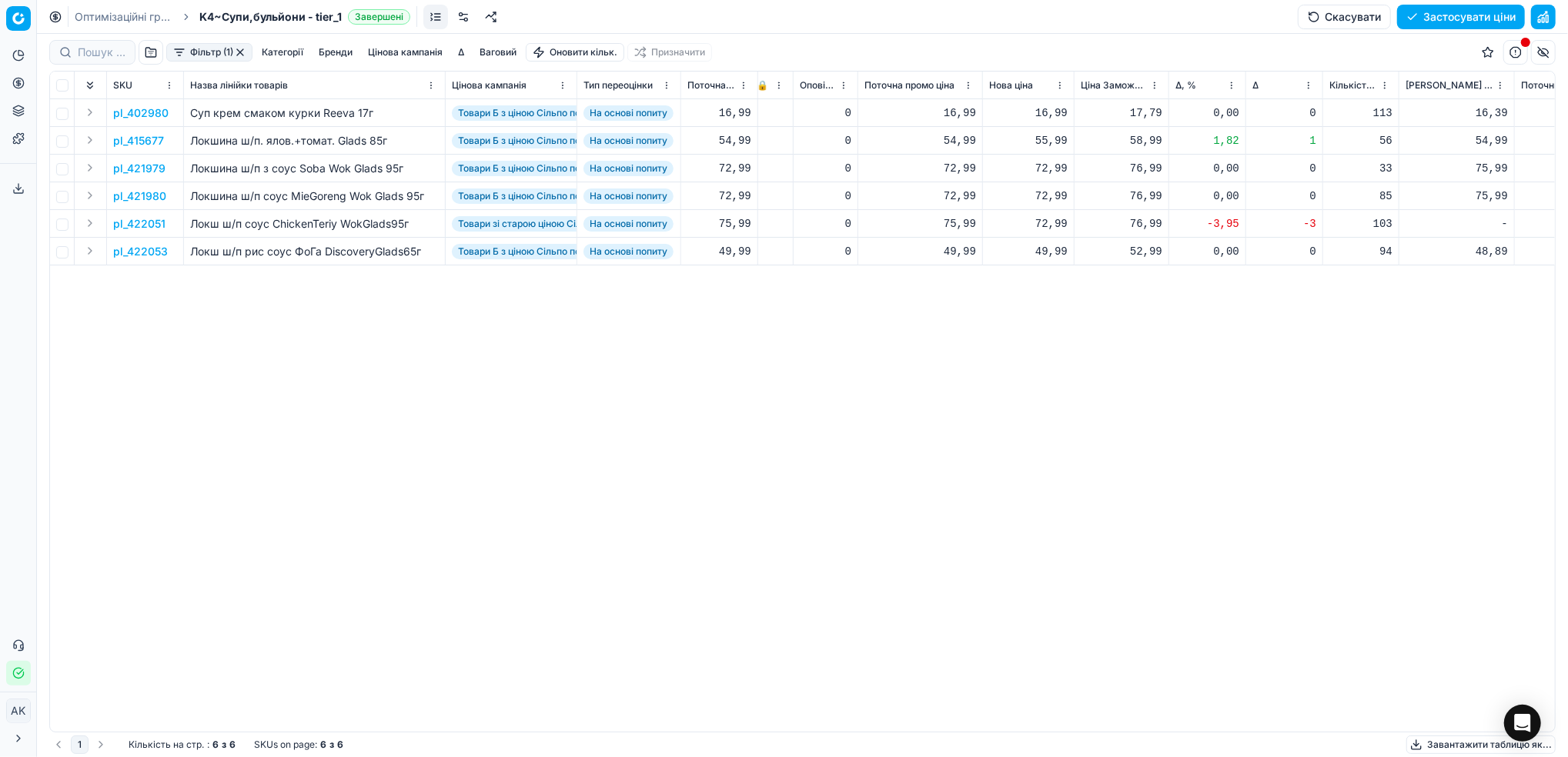
click at [1234, 86] on html "Pricing platform Аналітика Цінова оптимізація Асортимент продукції Шаблони Серв…" at bounding box center [784, 378] width 1568 height 757
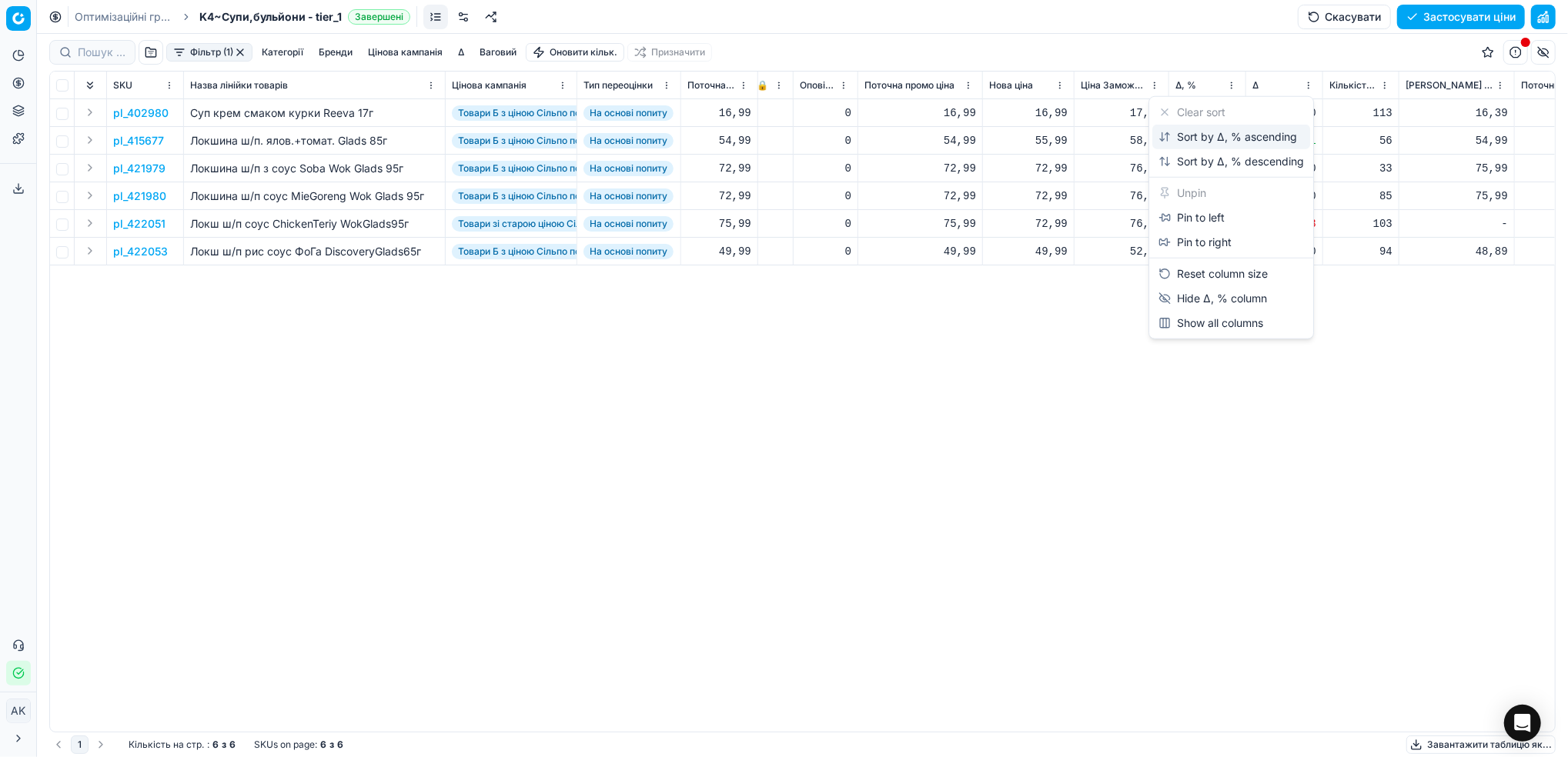
click at [1208, 130] on div "Sort by Δ, % ascending" at bounding box center [1228, 137] width 139 height 16
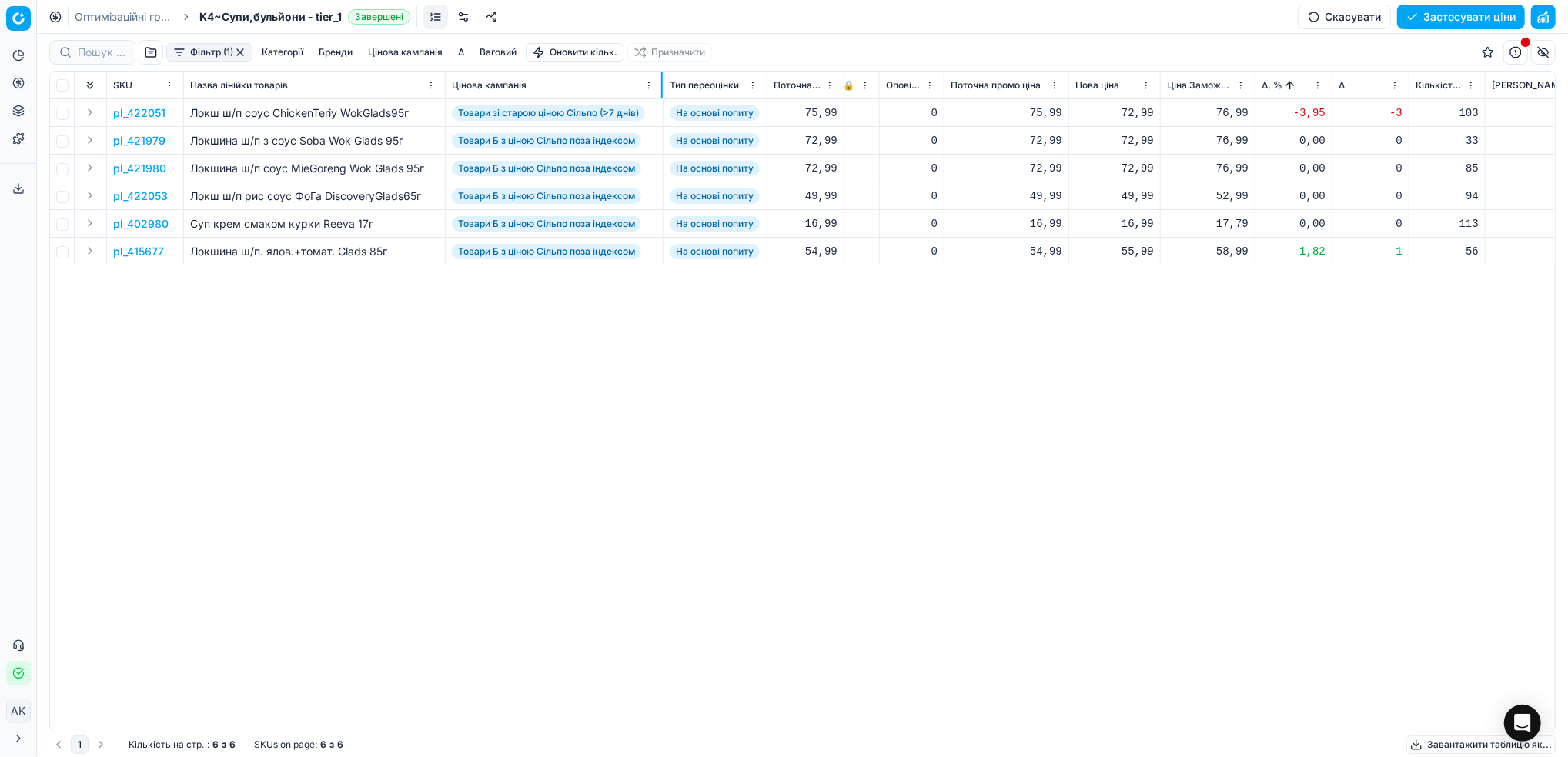
drag, startPoint x: 574, startPoint y: 81, endPoint x: 625, endPoint y: 133, distance: 72.8
click at [661, 82] on div at bounding box center [662, 85] width 2 height 27
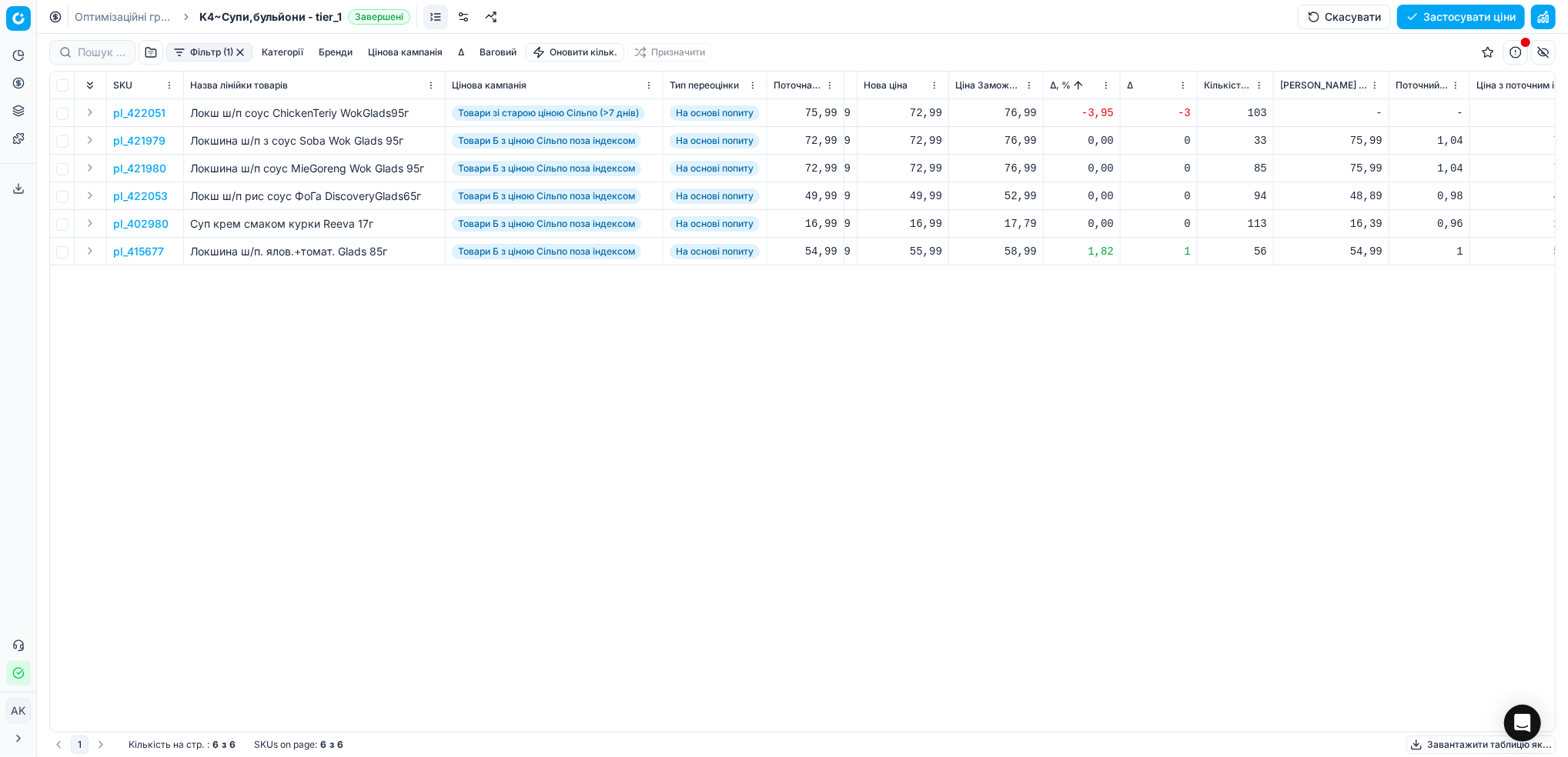
scroll to position [0, 524]
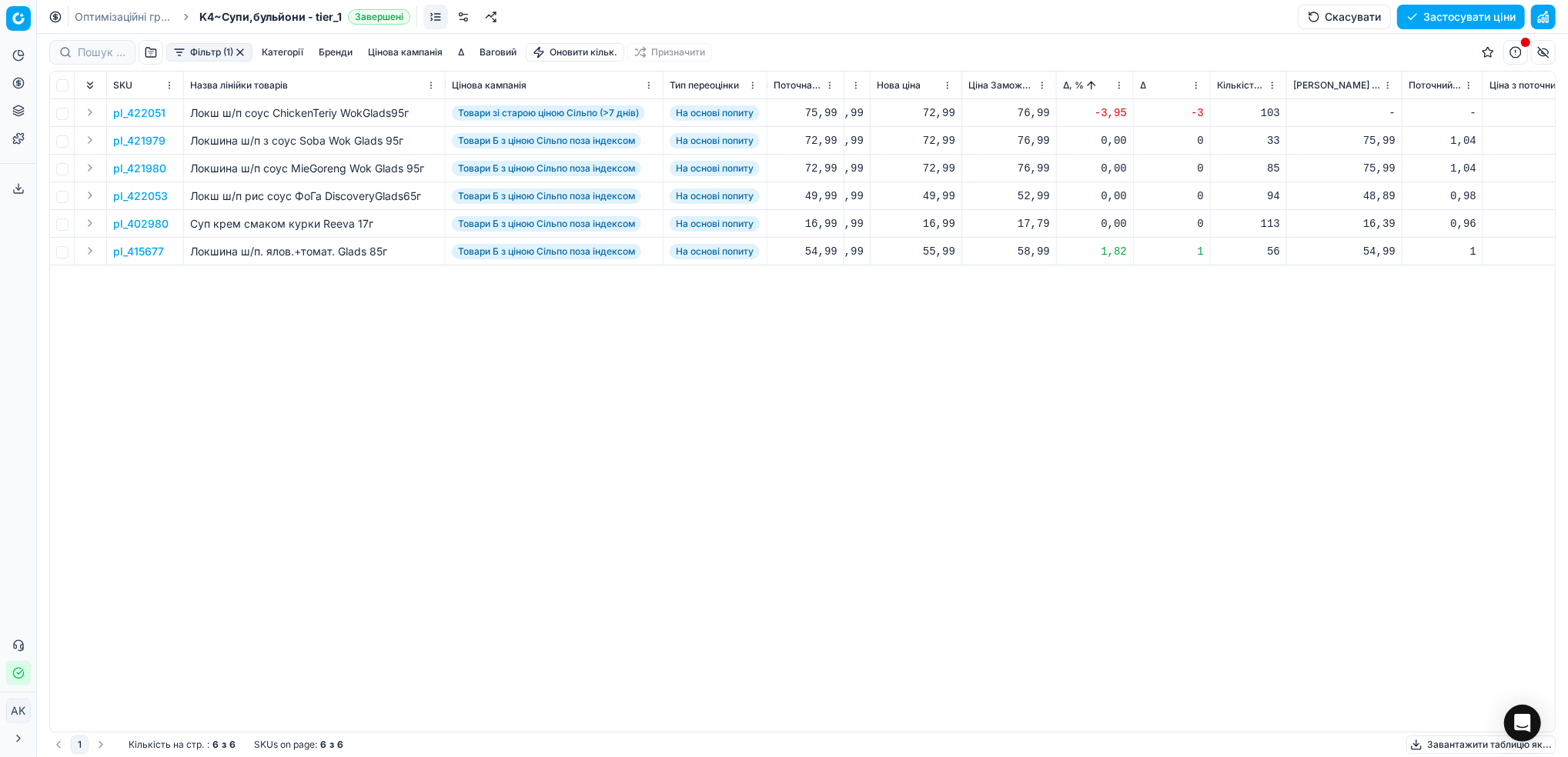
click at [141, 245] on p "pl_415677" at bounding box center [138, 252] width 50 height 16
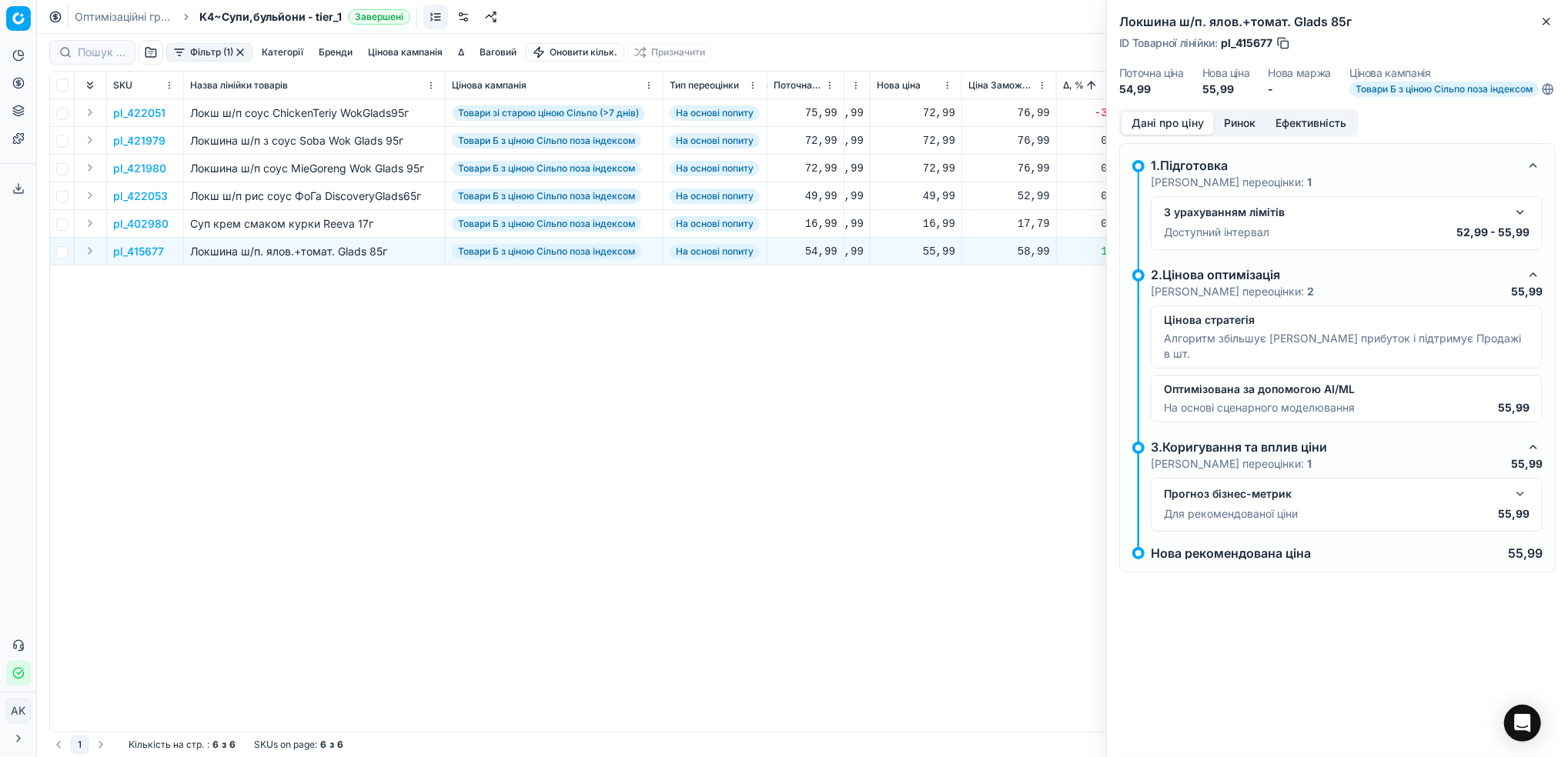
click at [1243, 132] on button "Ринок" at bounding box center [1239, 124] width 51 height 22
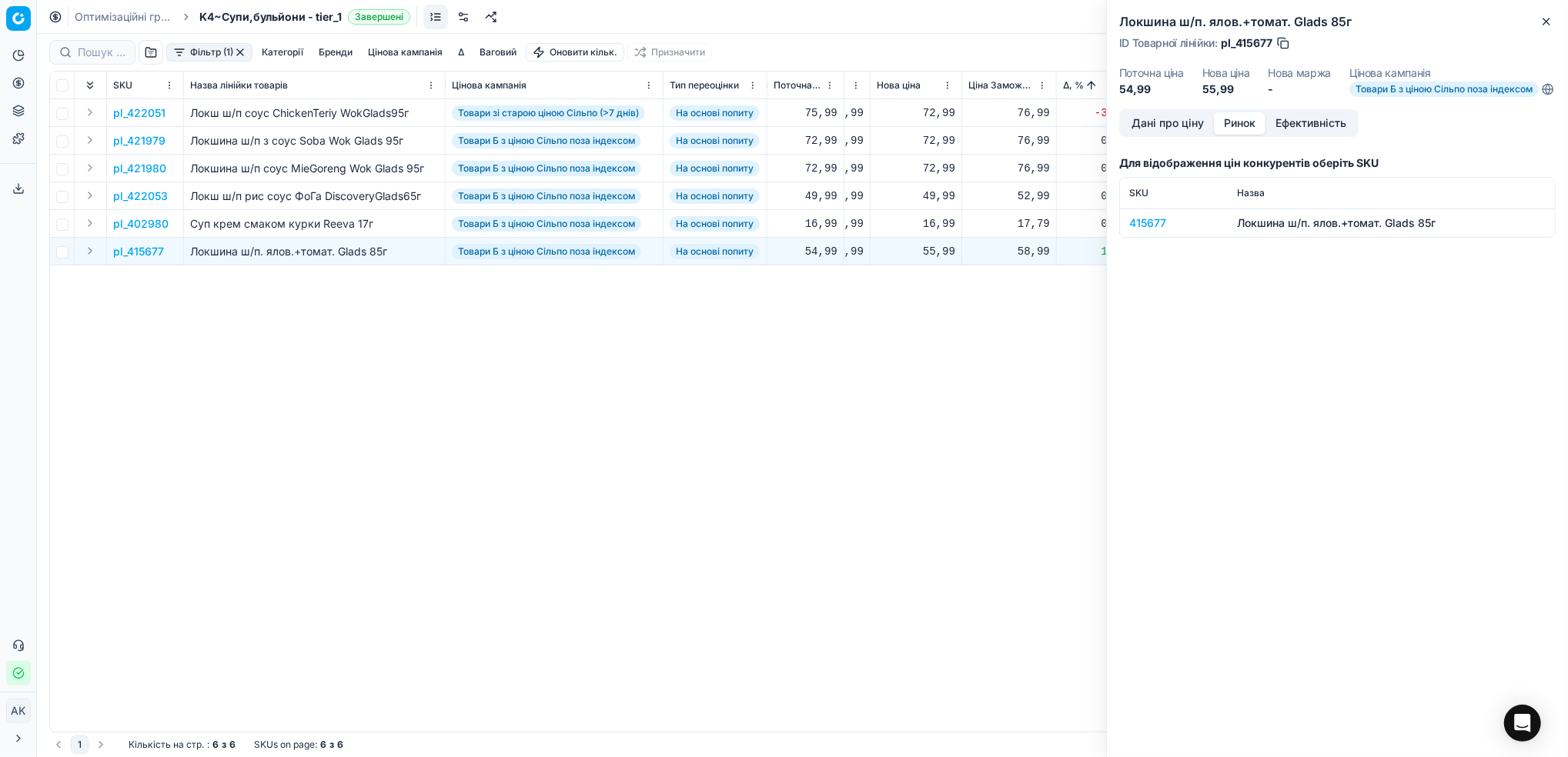
click at [1148, 231] on div "415677" at bounding box center [1174, 223] width 89 height 16
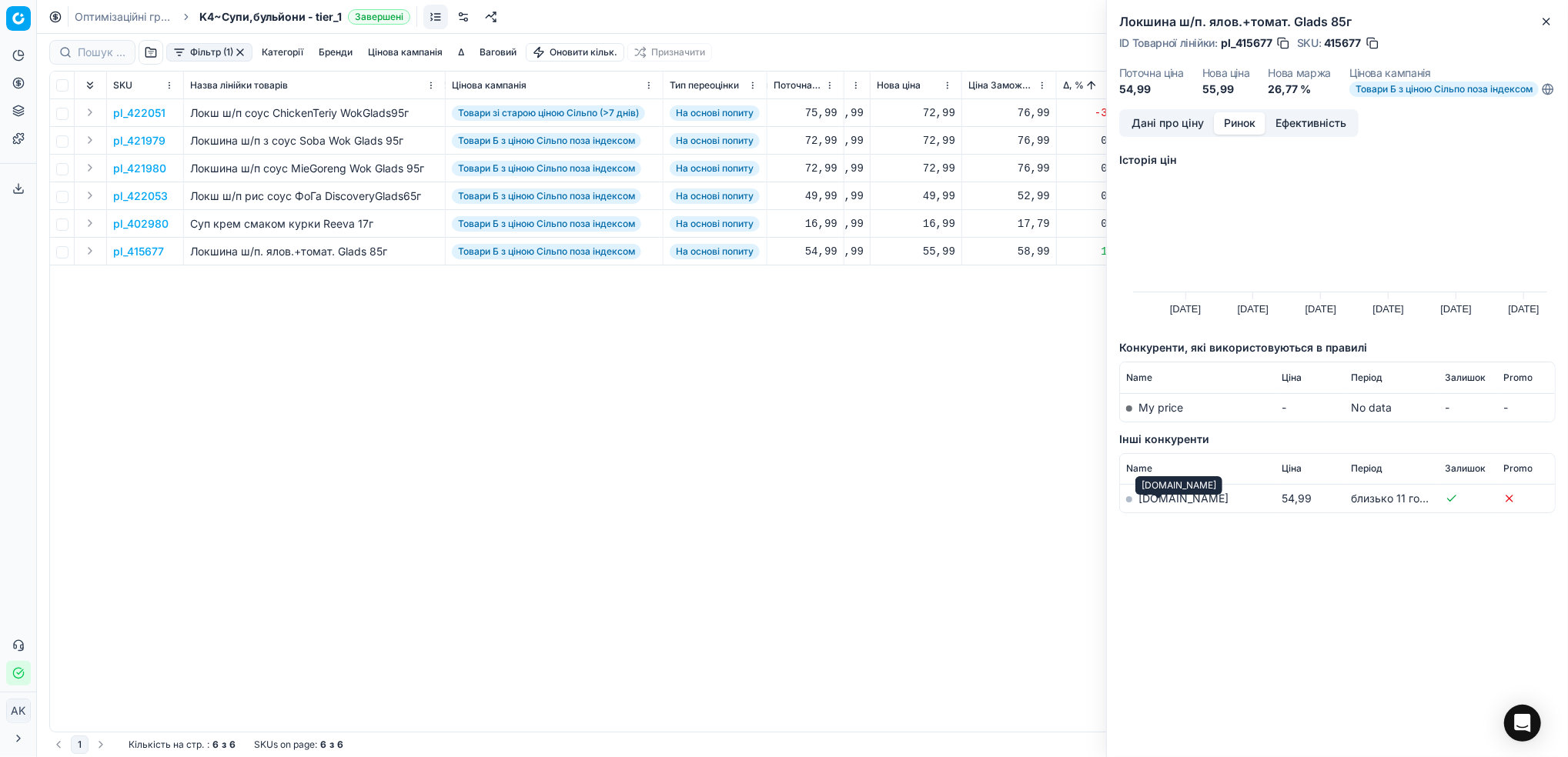
click at [1150, 505] on link "[DOMAIN_NAME]" at bounding box center [1183, 499] width 90 height 13
click at [1545, 24] on icon "button" at bounding box center [1546, 21] width 12 height 12
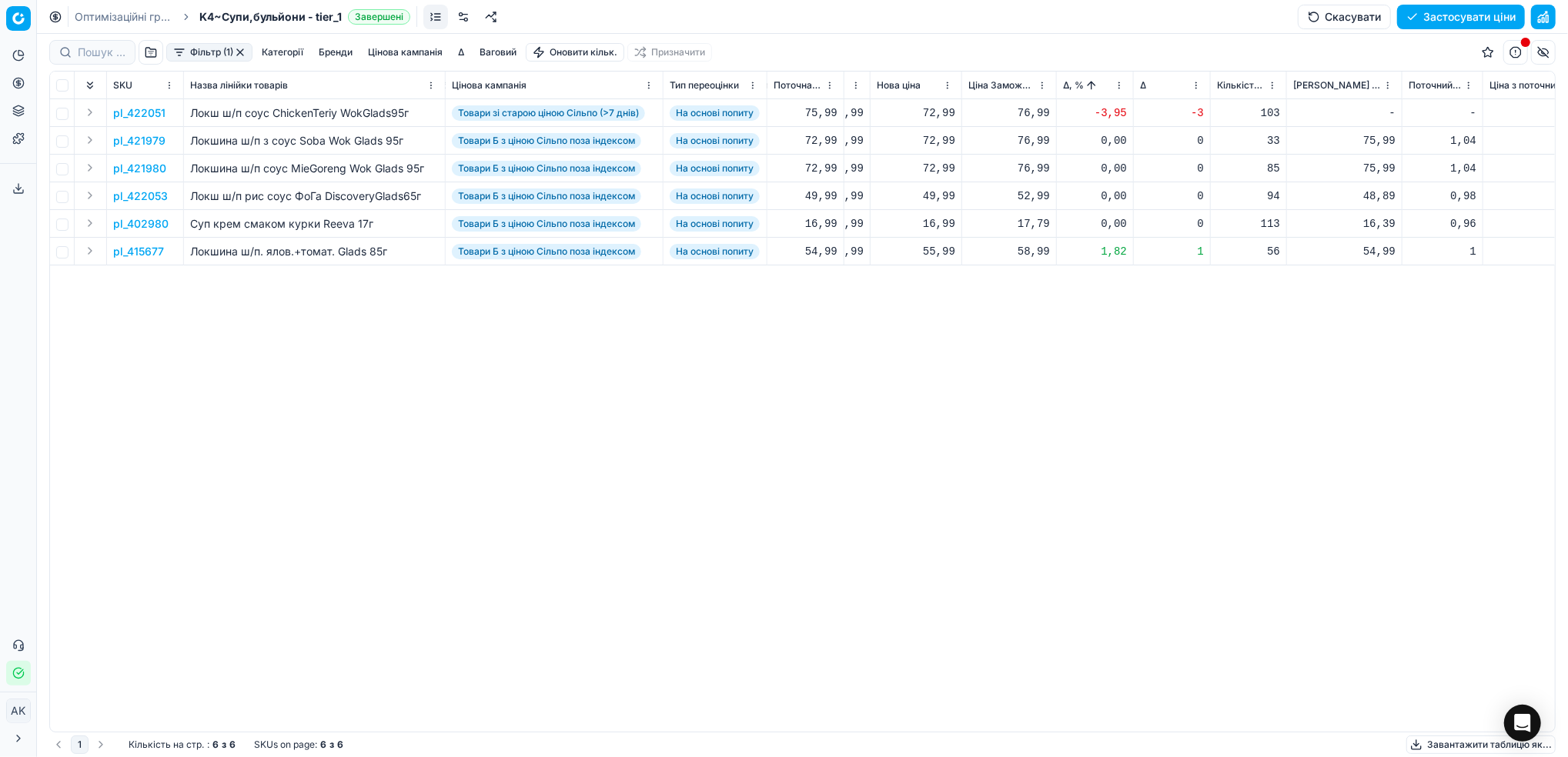
click at [131, 115] on p "pl_422051" at bounding box center [139, 113] width 52 height 16
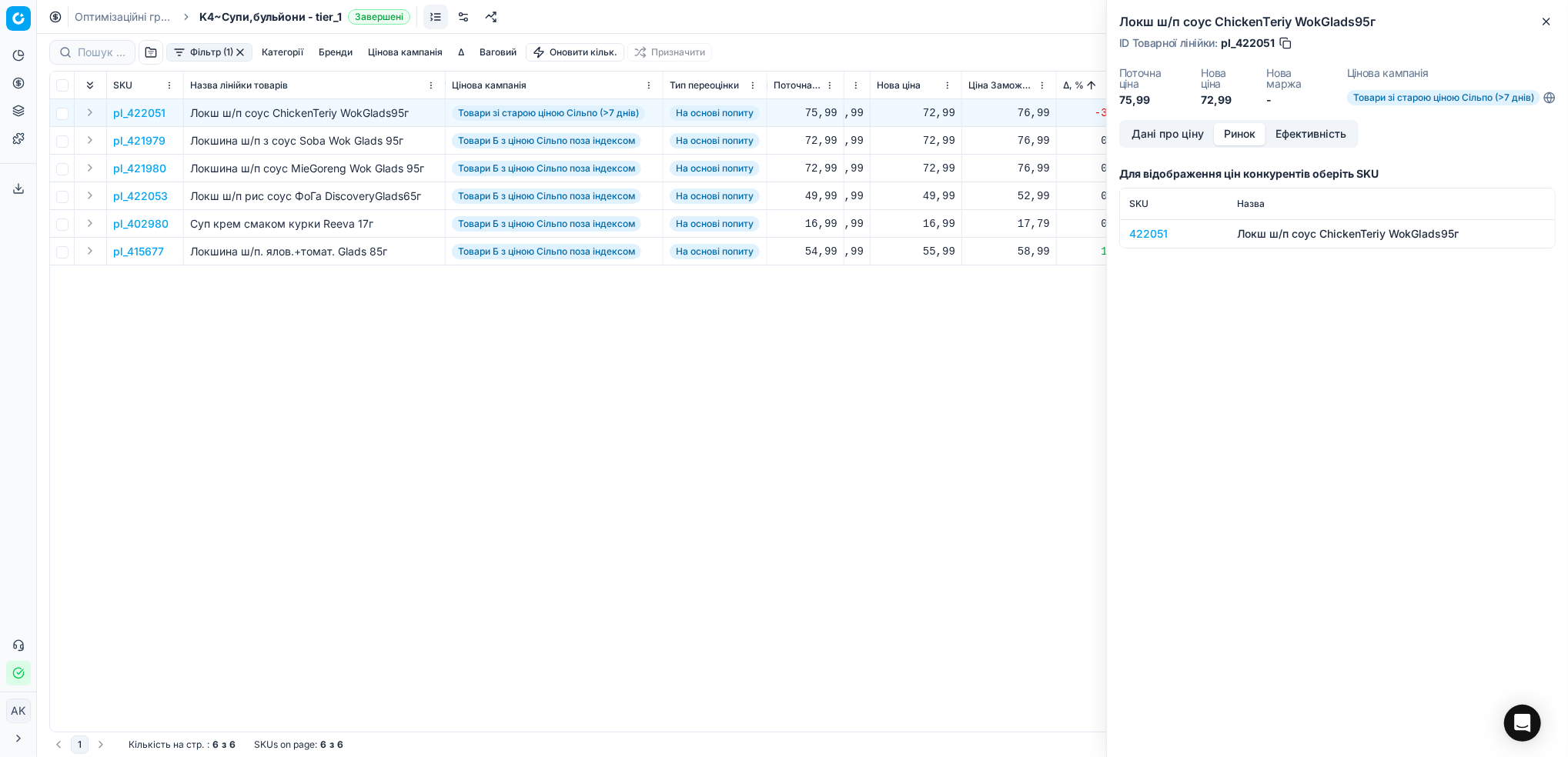
click at [1240, 135] on button "Ринок" at bounding box center [1239, 134] width 51 height 22
click at [1141, 229] on div "422051" at bounding box center [1174, 234] width 89 height 16
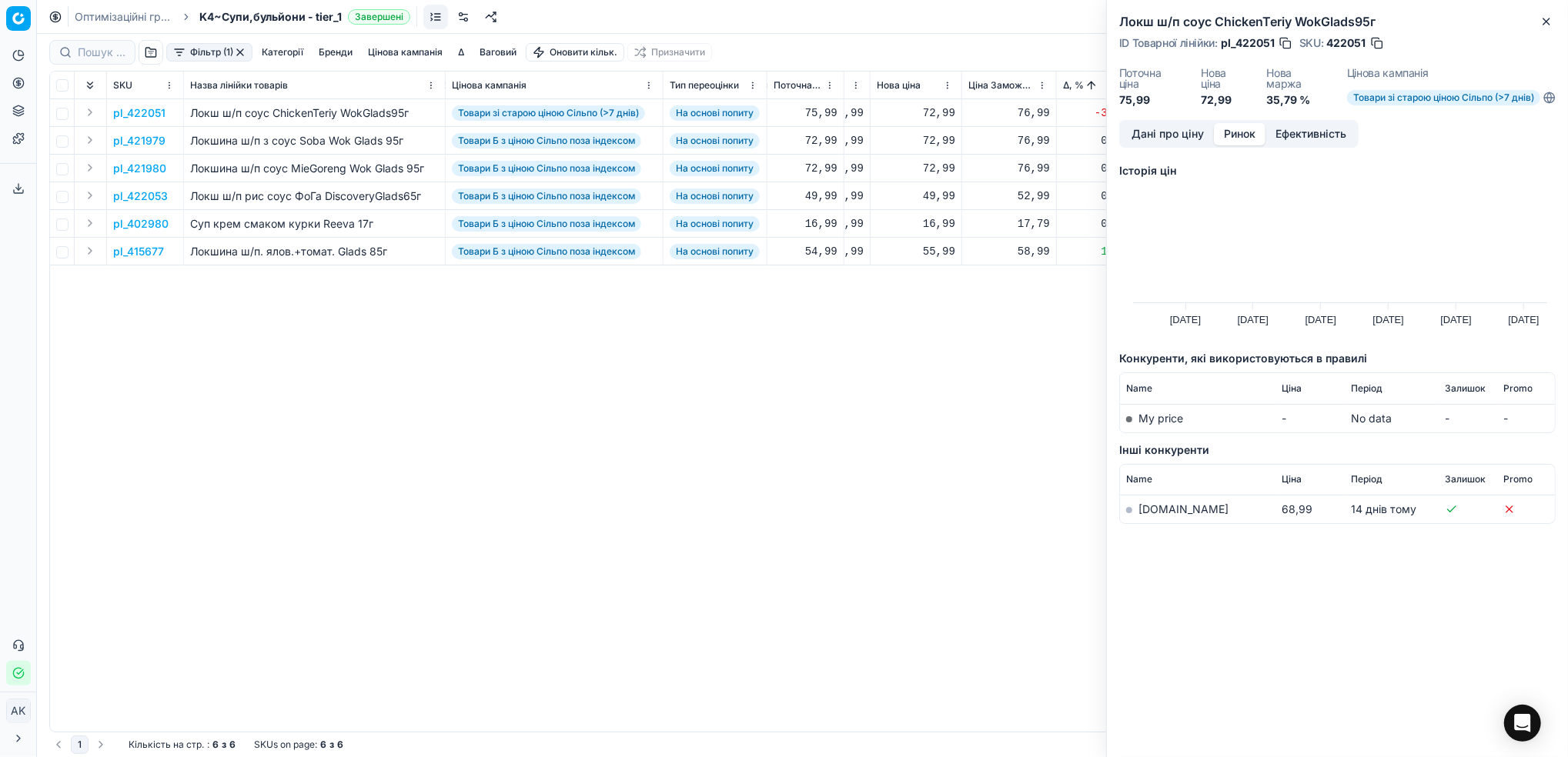
click at [1146, 511] on link "[DOMAIN_NAME]" at bounding box center [1183, 509] width 90 height 13
click at [1538, 20] on button "Close" at bounding box center [1547, 21] width 19 height 19
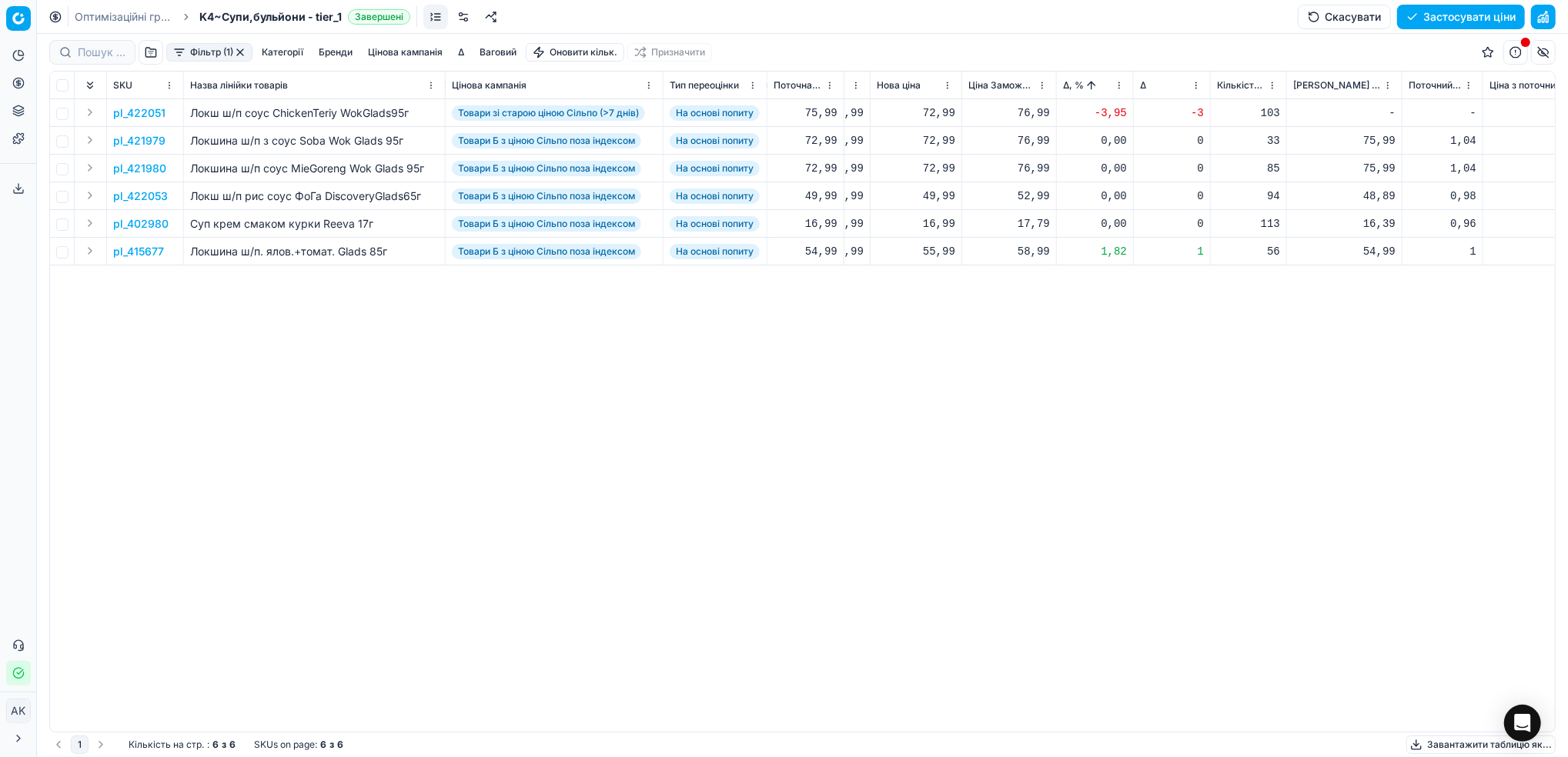
drag, startPoint x: 237, startPoint y: 55, endPoint x: 262, endPoint y: 85, distance: 39.1
click at [238, 55] on button "button" at bounding box center [240, 52] width 12 height 12
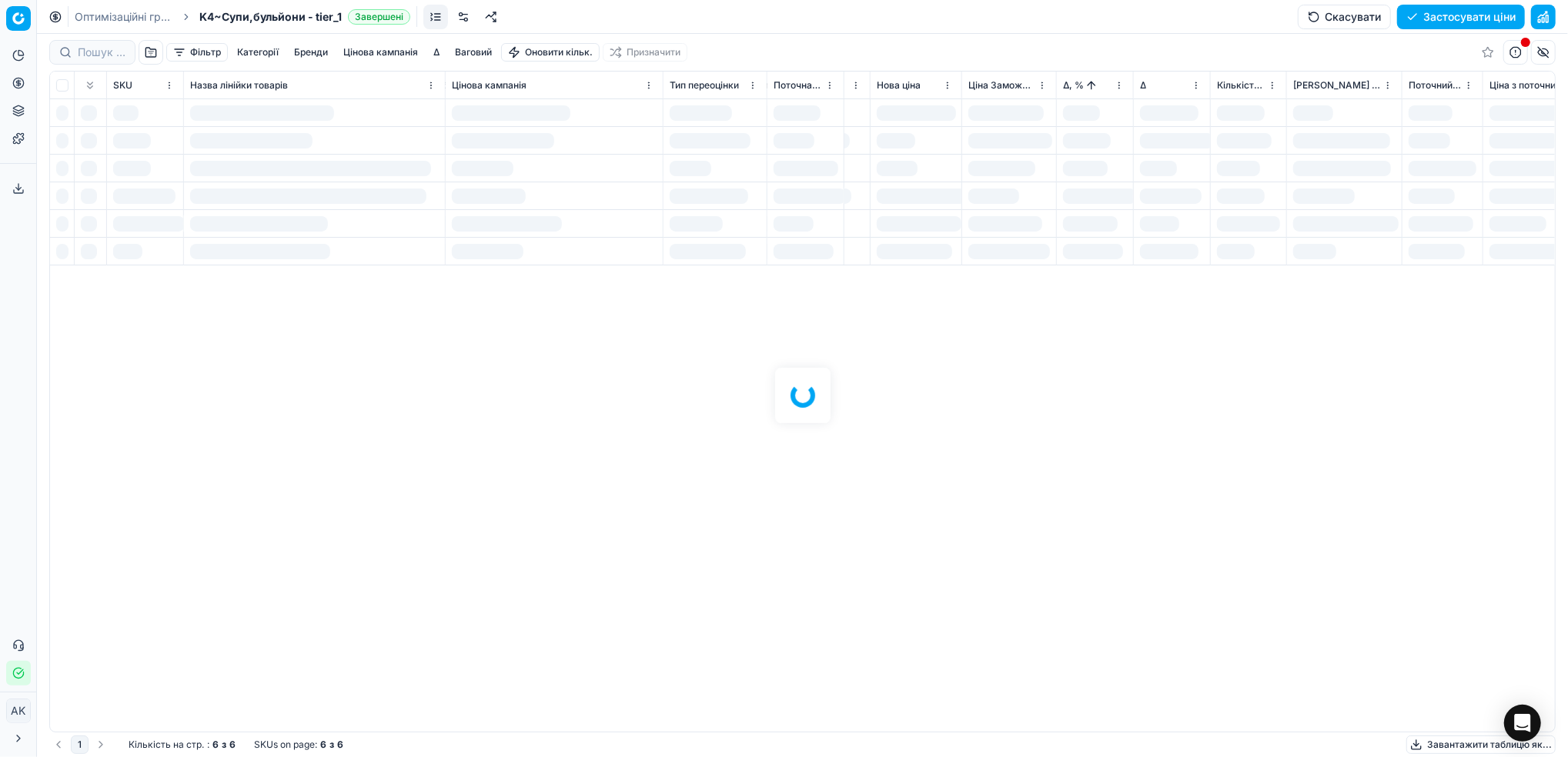
click at [114, 17] on link "Оптимізаційні групи" at bounding box center [124, 17] width 99 height 16
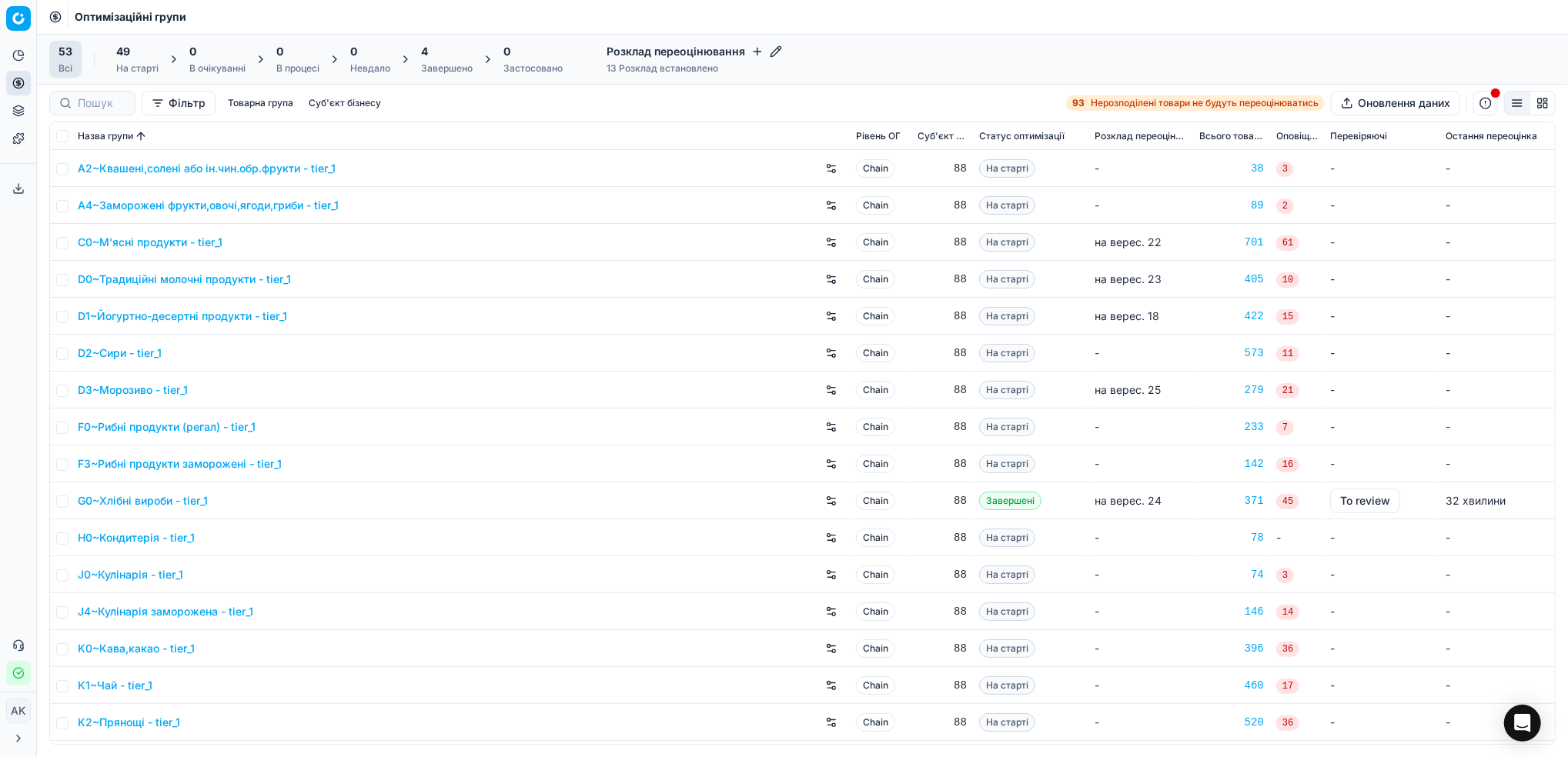
click at [446, 71] on div "Завершено" at bounding box center [447, 68] width 51 height 12
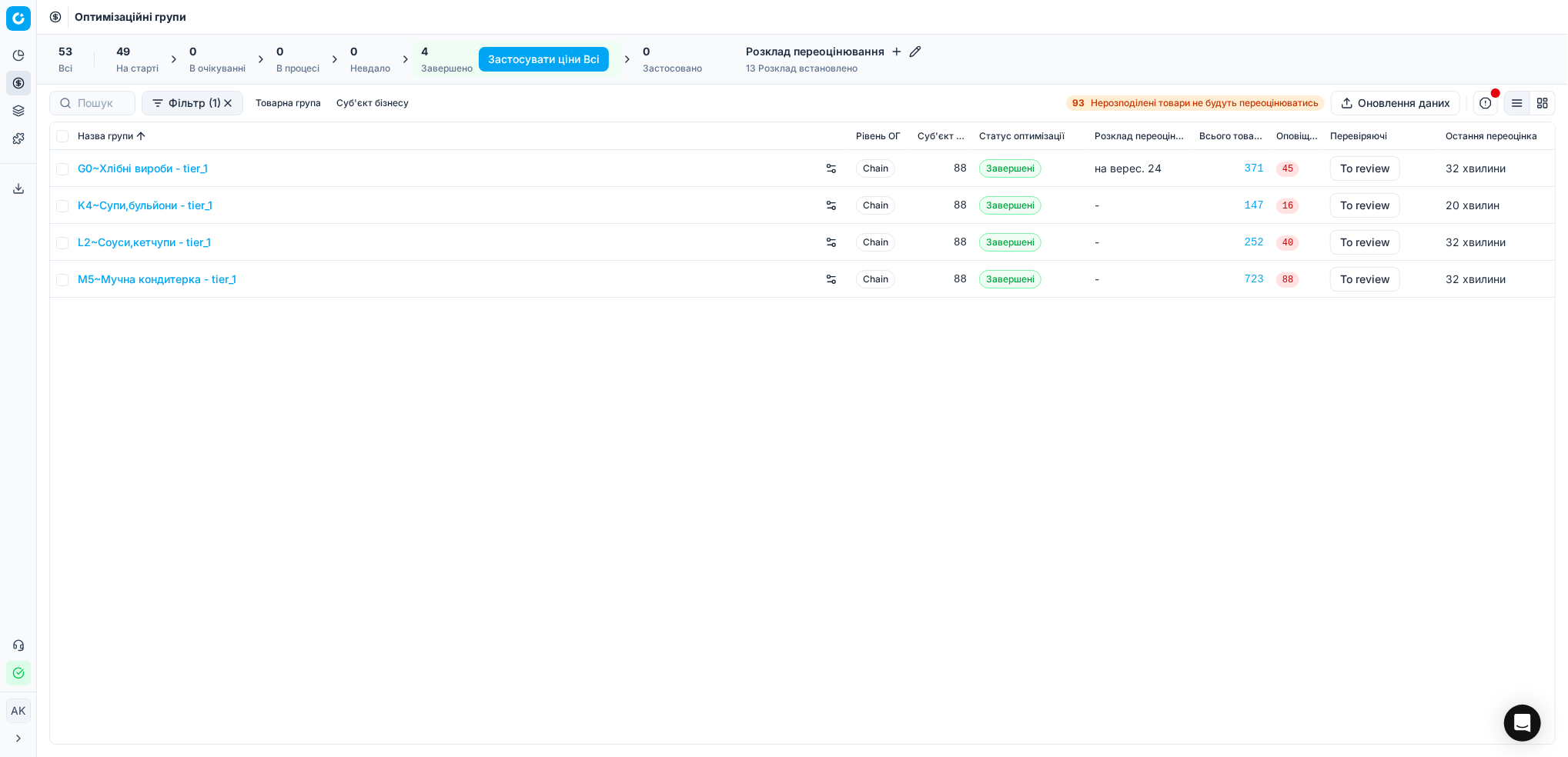
click at [124, 211] on link "K4~Супи,бульйони - tier_1" at bounding box center [144, 205] width 134 height 16
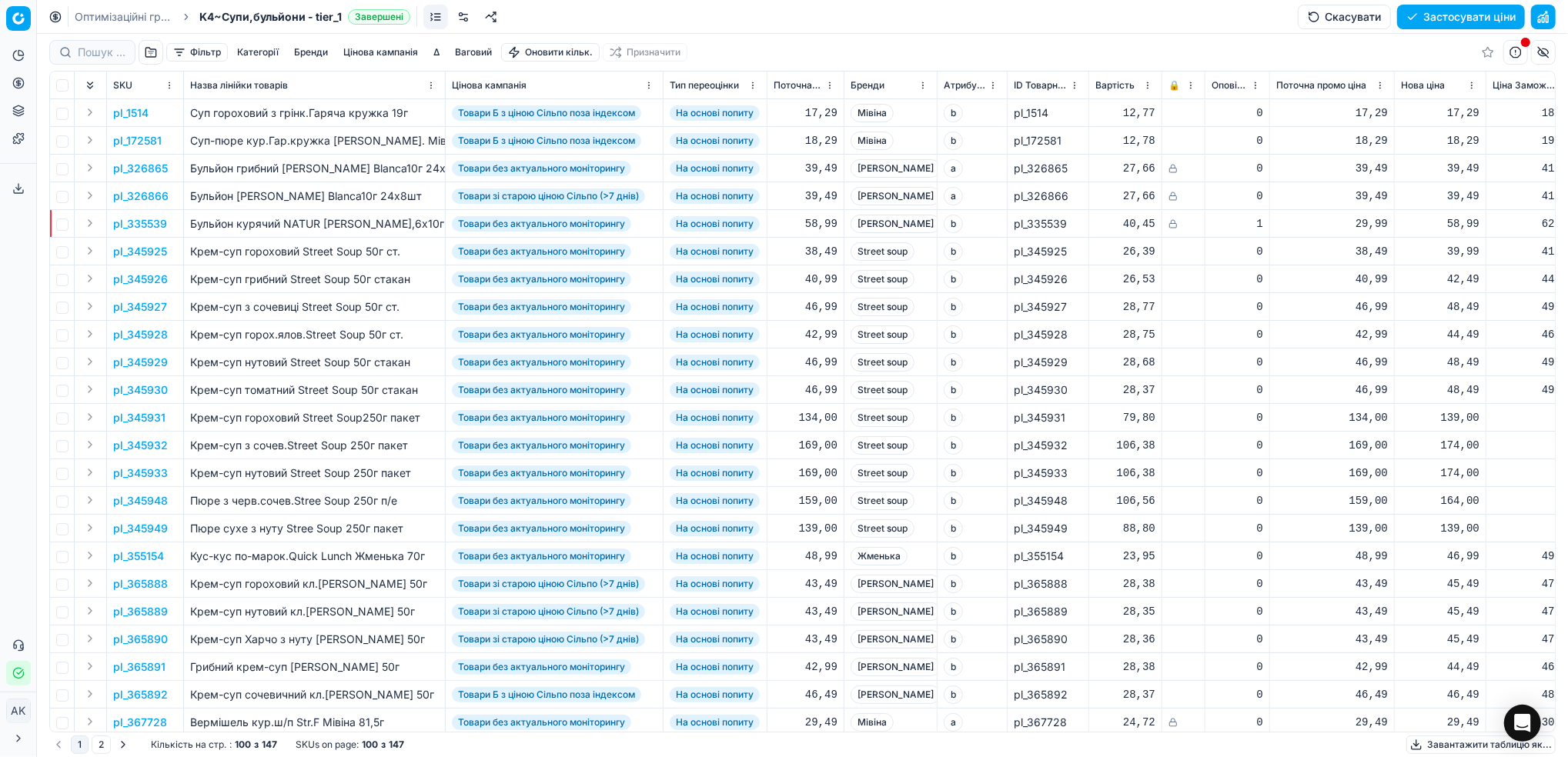
click at [1341, 16] on button "Скасувати" at bounding box center [1344, 17] width 93 height 24
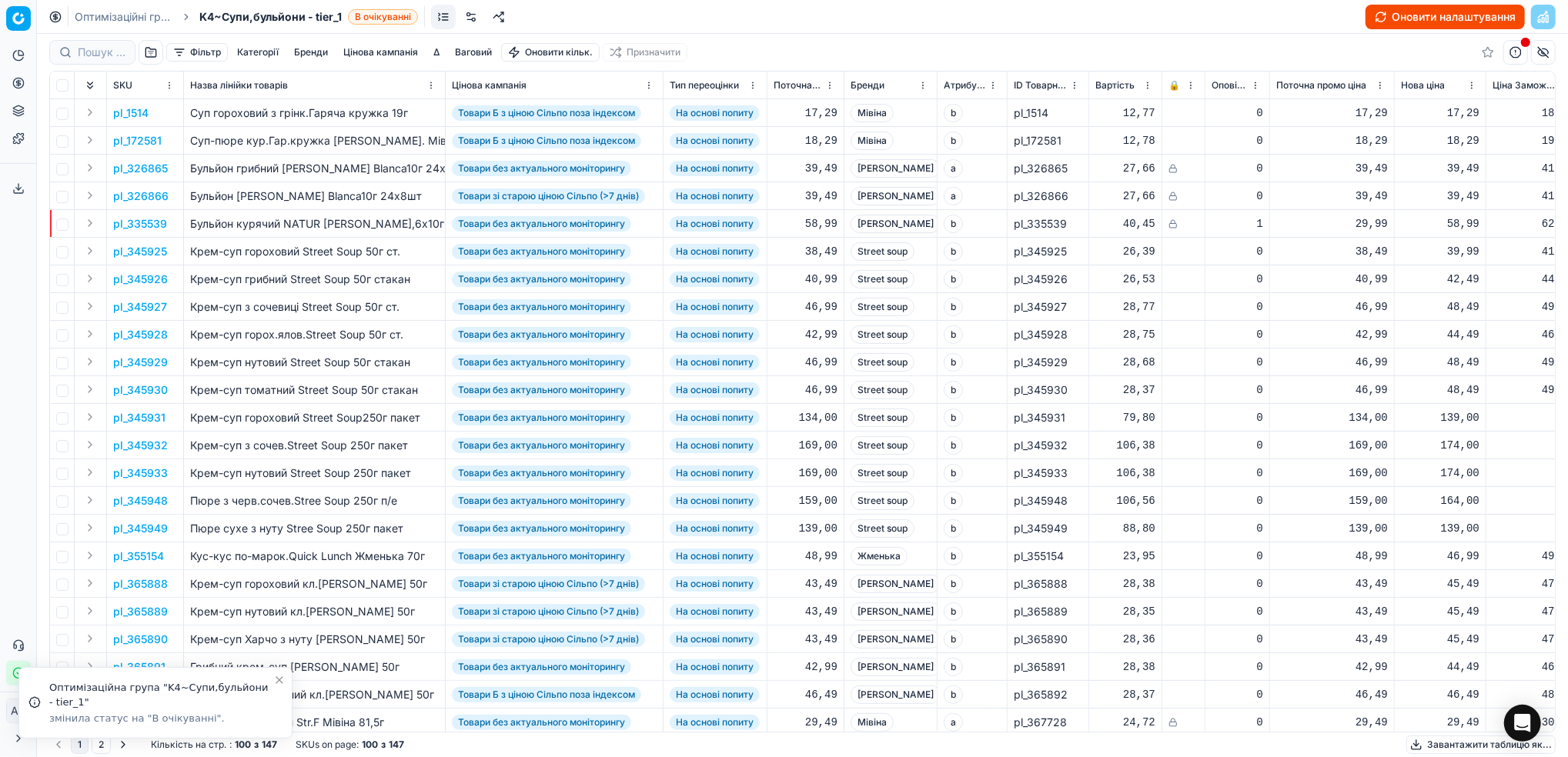
click at [1406, 15] on button "Оновити налаштування" at bounding box center [1445, 17] width 159 height 24
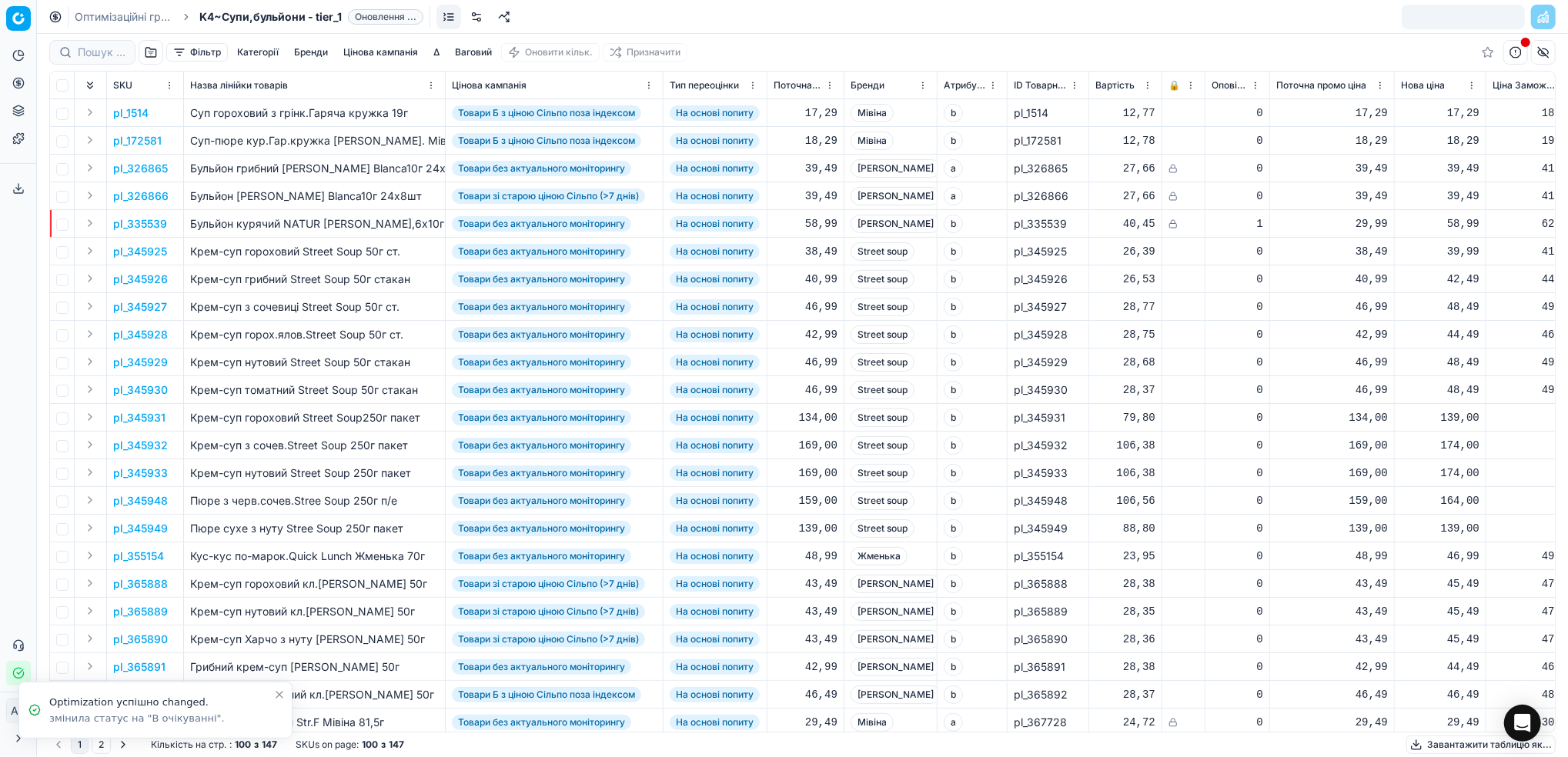
click at [109, 21] on link "Оптимізаційні групи" at bounding box center [124, 17] width 99 height 16
